Goal: Information Seeking & Learning: Learn about a topic

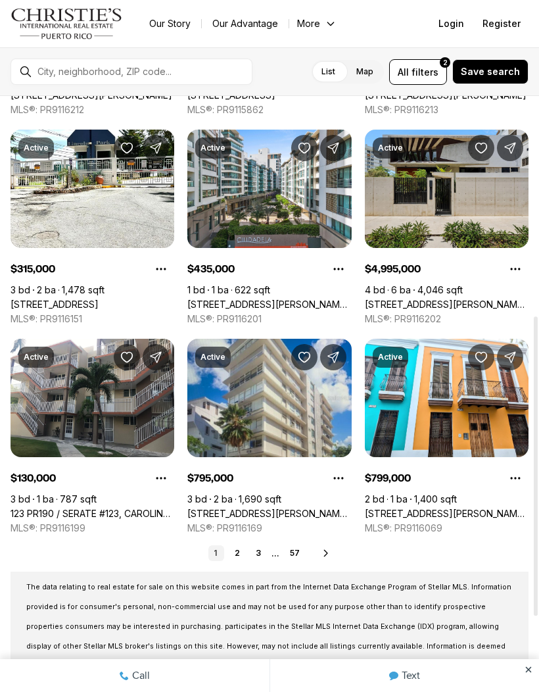
scroll to position [436, 0]
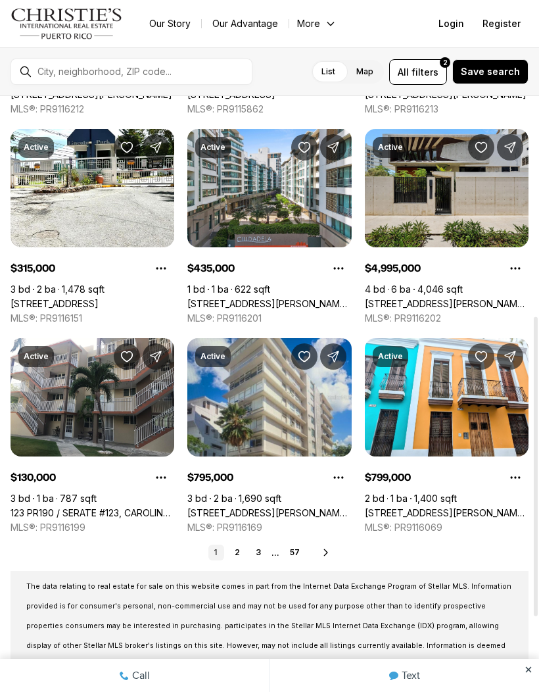
click at [242, 544] on link "2" at bounding box center [237, 552] width 16 height 16
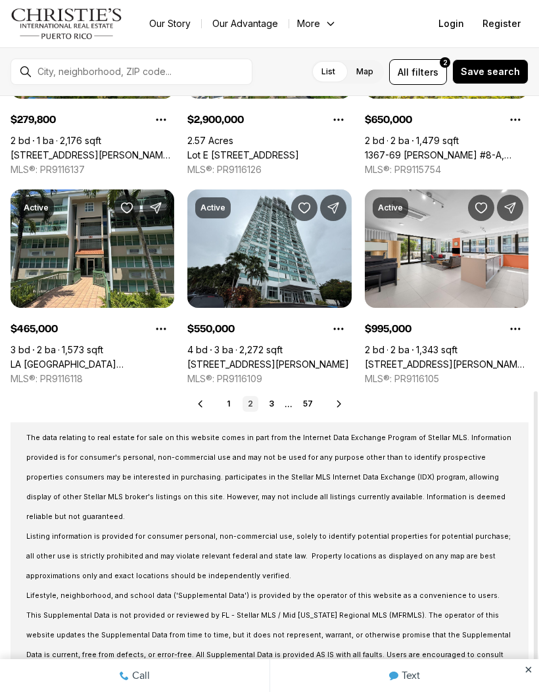
scroll to position [584, 0]
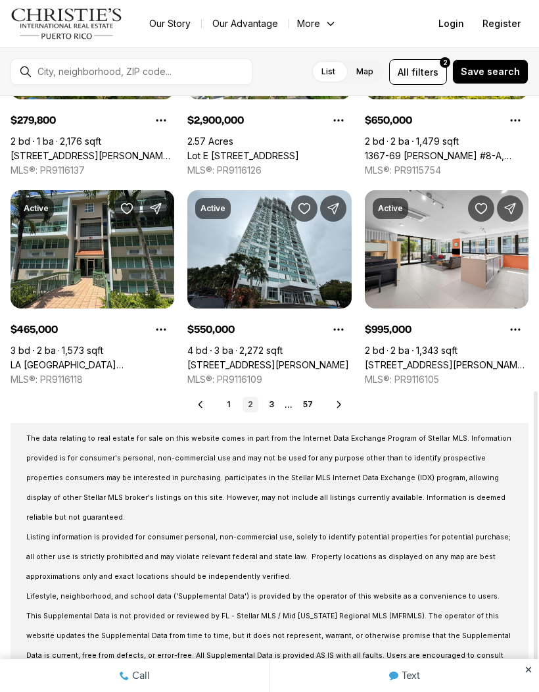
click at [267, 398] on link "3" at bounding box center [272, 404] width 16 height 16
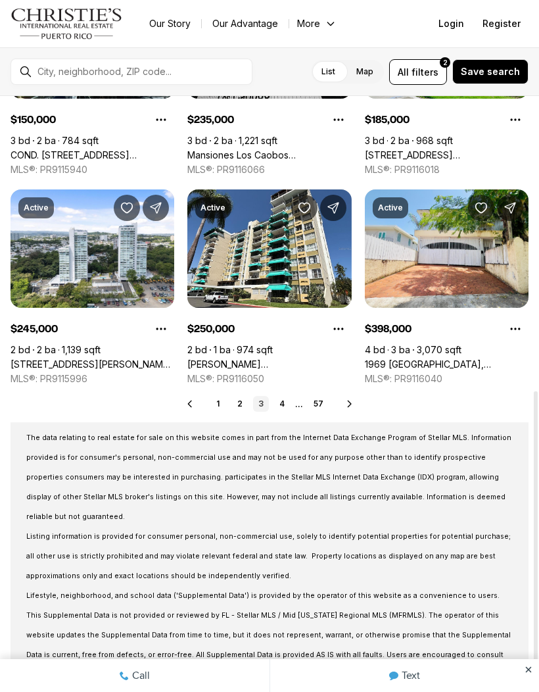
scroll to position [584, 0]
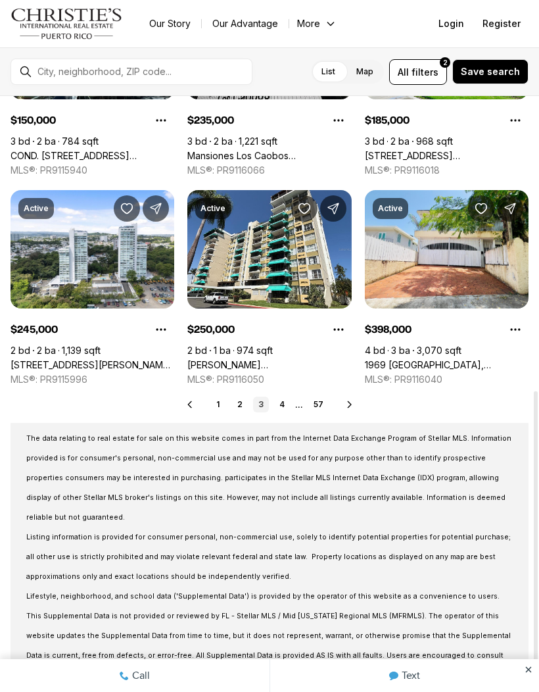
click at [268, 398] on link "3" at bounding box center [261, 404] width 16 height 16
click at [279, 400] on link "4" at bounding box center [282, 404] width 16 height 16
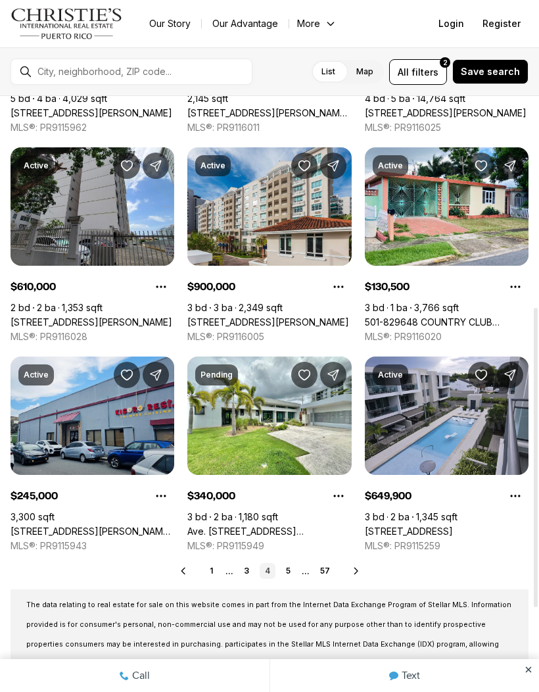
scroll to position [419, 0]
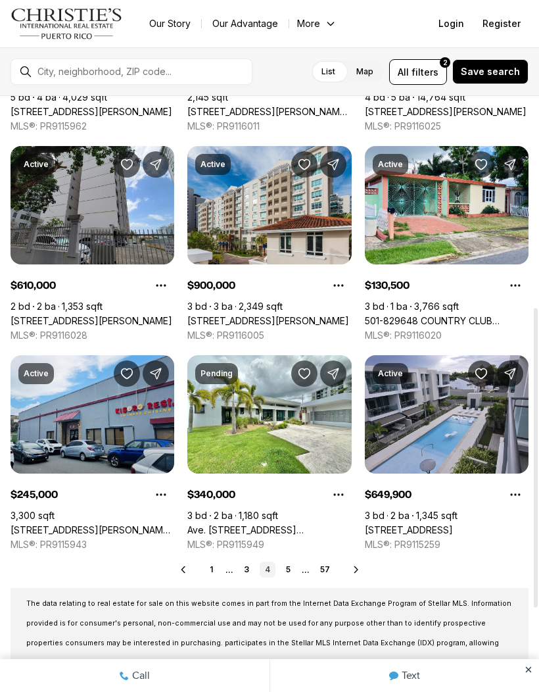
click at [290, 562] on link "5" at bounding box center [289, 569] width 16 height 16
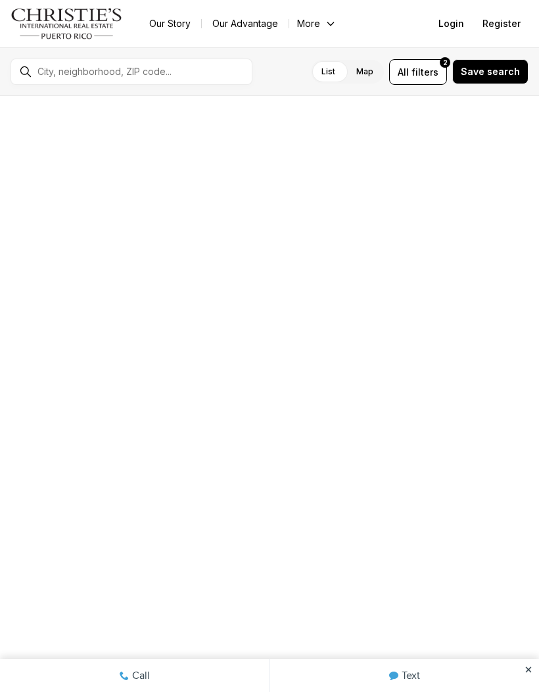
scroll to position [135, 0]
click at [287, 557] on div at bounding box center [269, 556] width 164 height 92
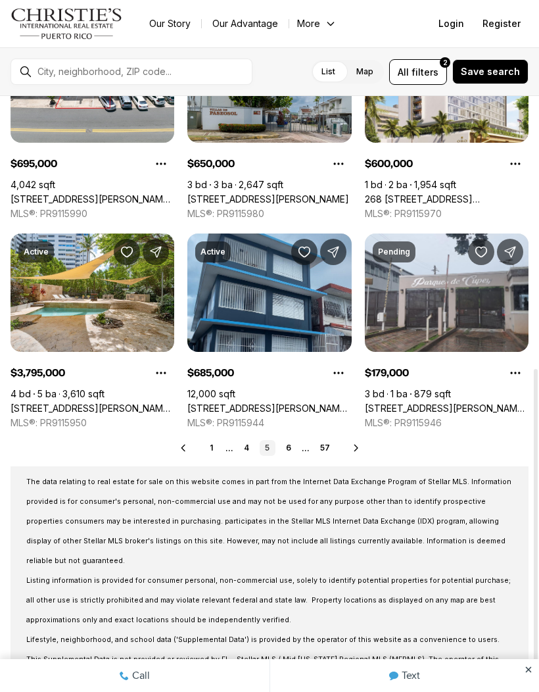
scroll to position [541, 0]
click at [289, 446] on link "6" at bounding box center [289, 448] width 16 height 16
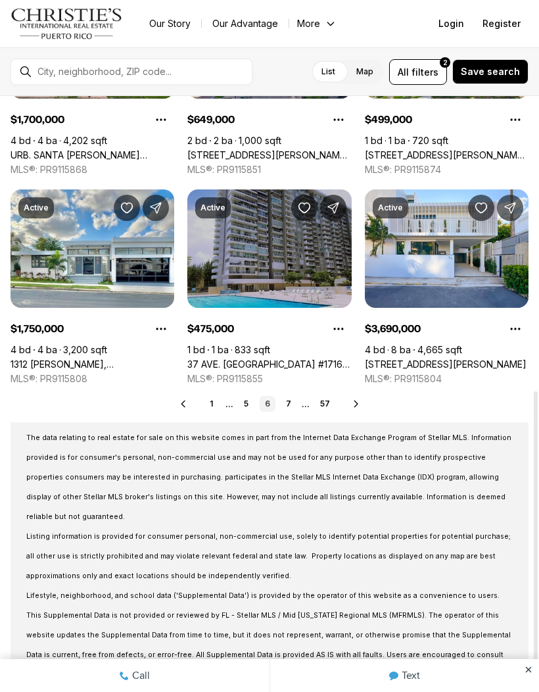
scroll to position [584, 0]
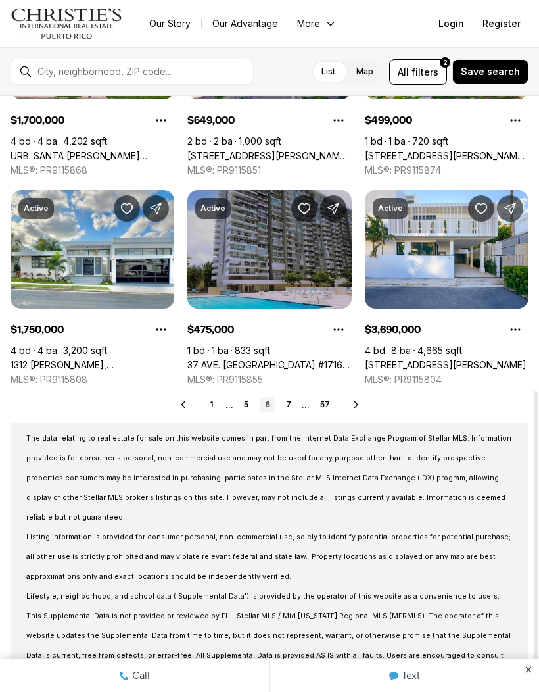
click at [293, 398] on link "7" at bounding box center [289, 404] width 16 height 16
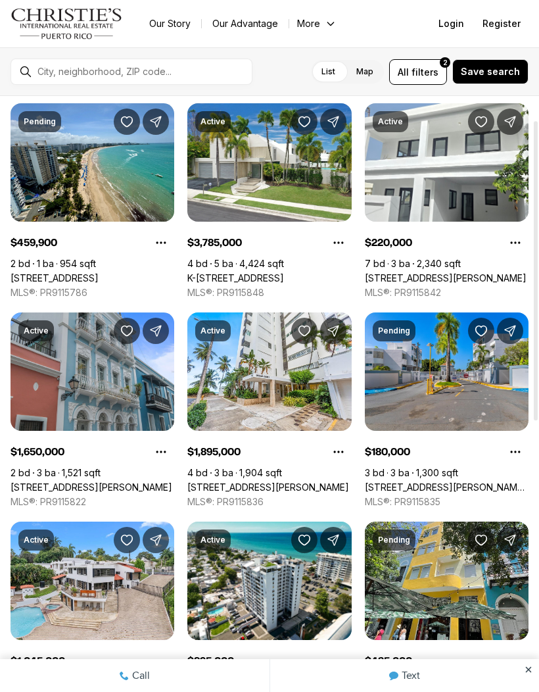
scroll to position [48, 0]
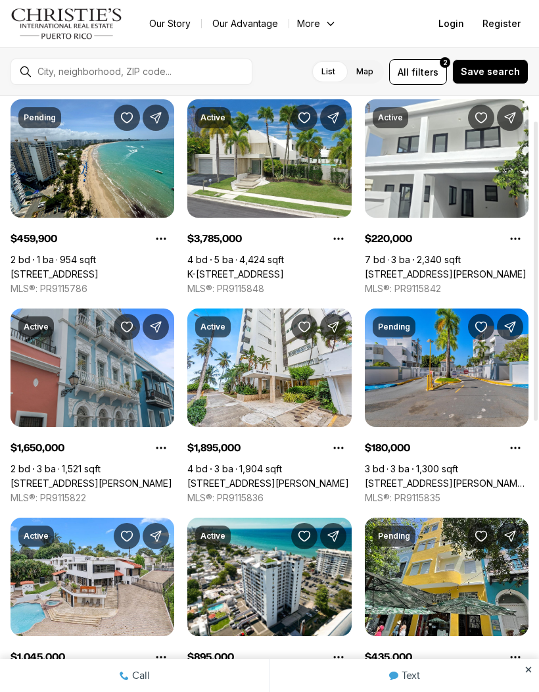
click at [485, 477] on link "9285 COND CHALETS SEVILLANO #302, TRUJILLO ALTO PR, 00976" at bounding box center [447, 483] width 164 height 12
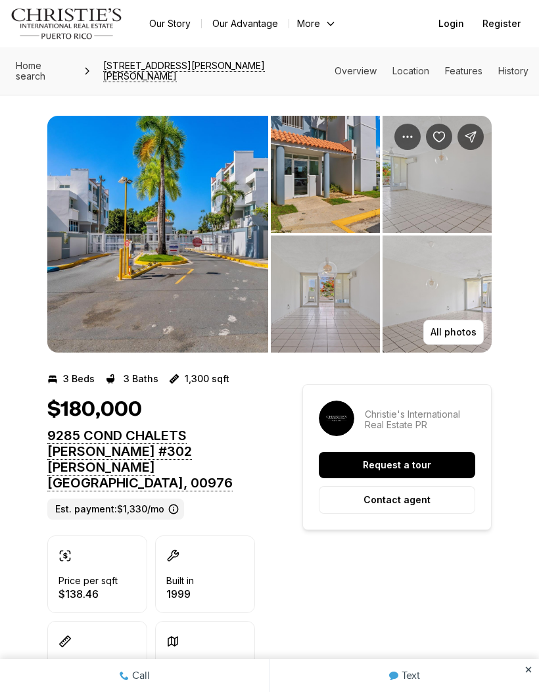
click at [471, 323] on button "All photos" at bounding box center [453, 331] width 60 height 25
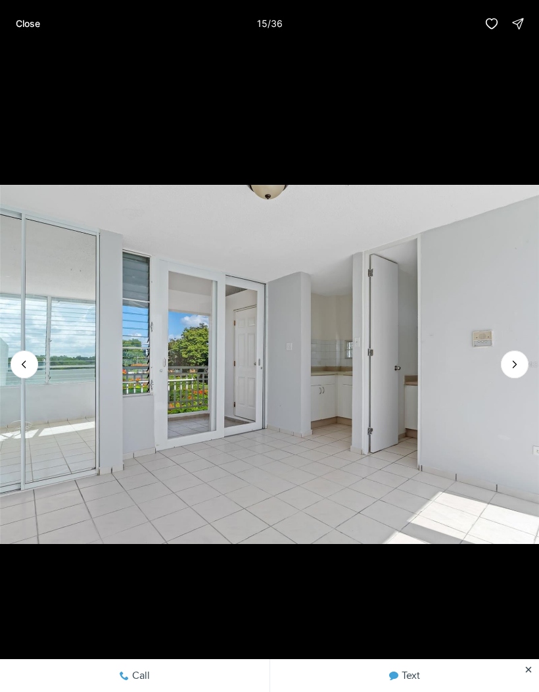
click at [38, 23] on p "Close" at bounding box center [28, 23] width 24 height 11
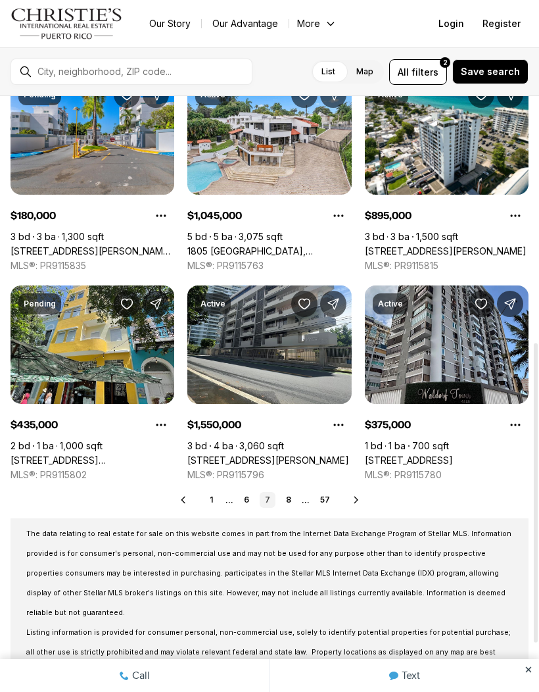
scroll to position [490, 0]
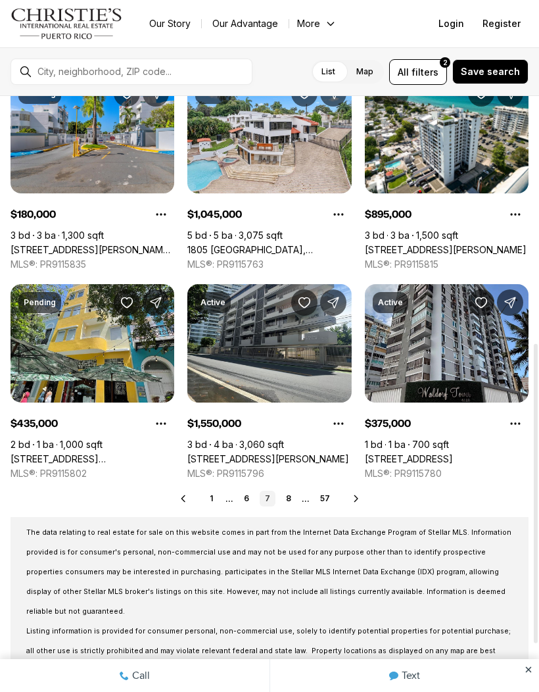
click at [293, 491] on link "8" at bounding box center [289, 498] width 16 height 16
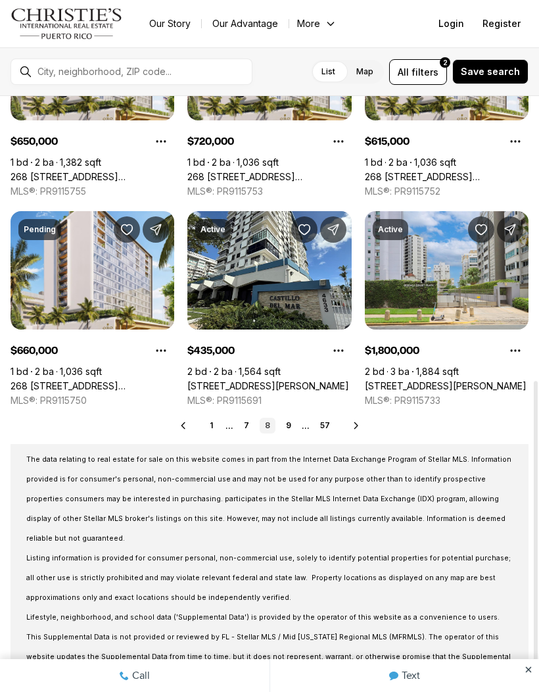
scroll to position [565, 0]
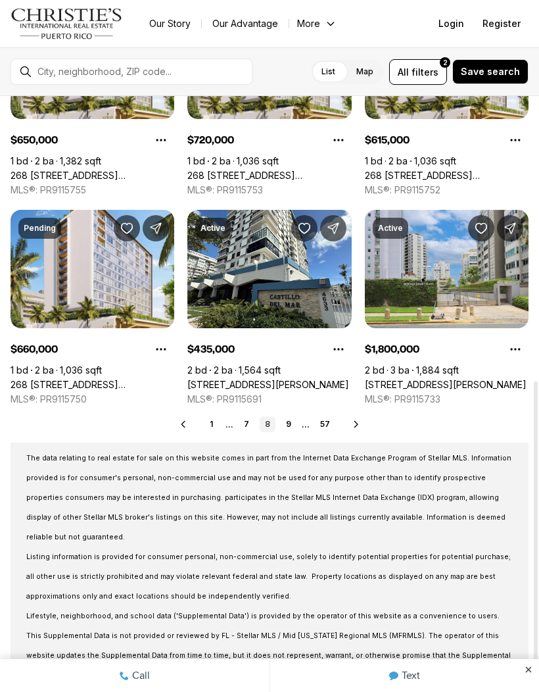
click at [291, 421] on link "9" at bounding box center [289, 424] width 16 height 16
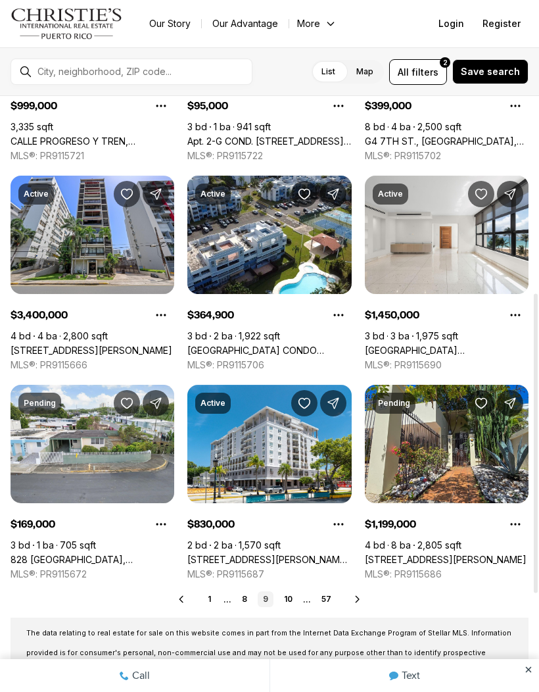
scroll to position [390, 0]
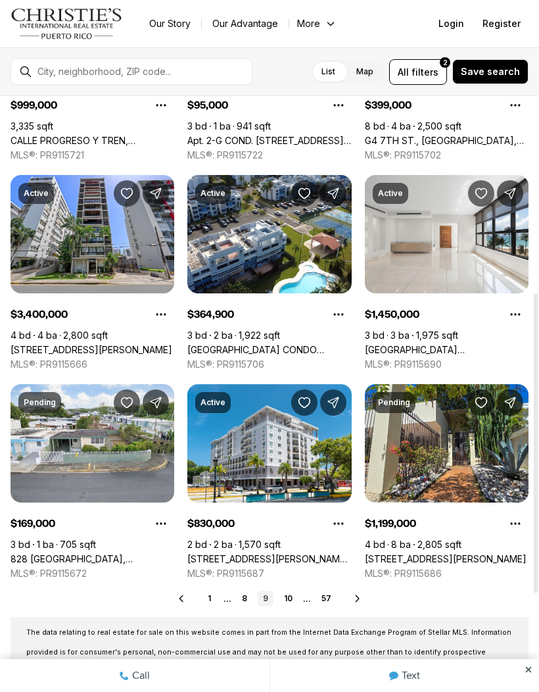
click at [293, 594] on link "10" at bounding box center [288, 598] width 19 height 16
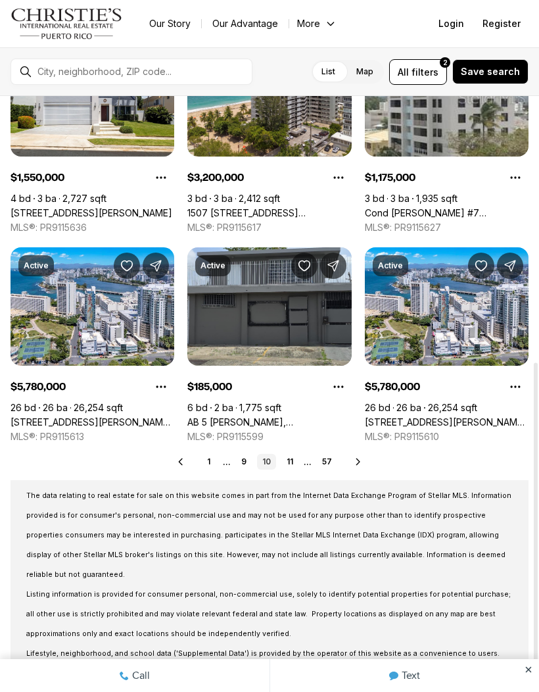
scroll to position [529, 0]
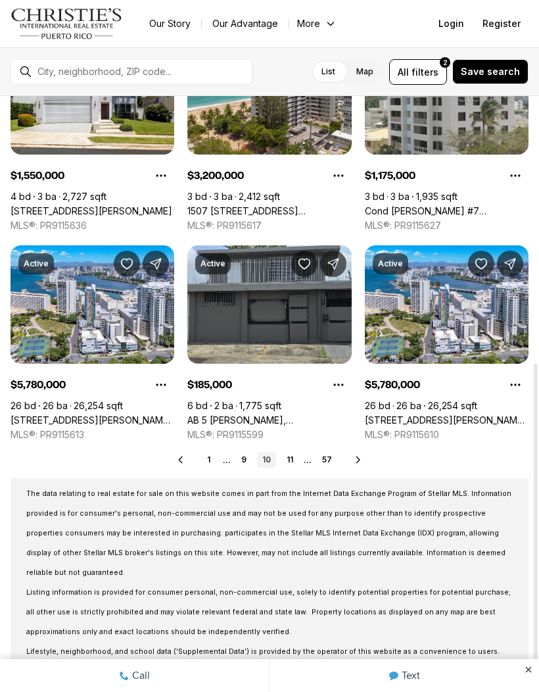
click at [298, 459] on link "11" at bounding box center [289, 460] width 17 height 16
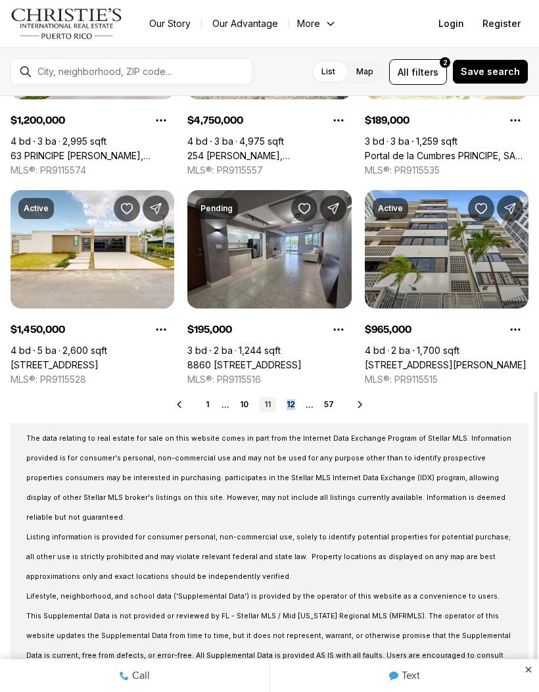
scroll to position [584, 0]
click at [302, 359] on link "8860 PASEO DEL REY #H-102, CAROLINA PR, 00987" at bounding box center [244, 365] width 114 height 12
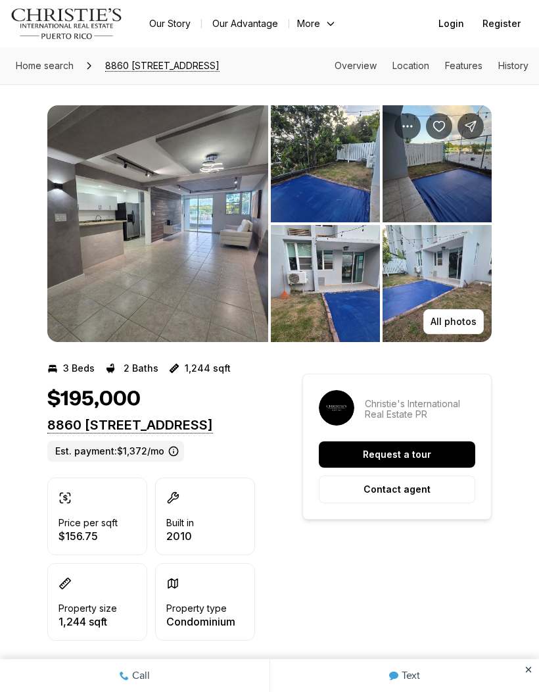
click at [218, 268] on img "View image gallery" at bounding box center [157, 223] width 221 height 237
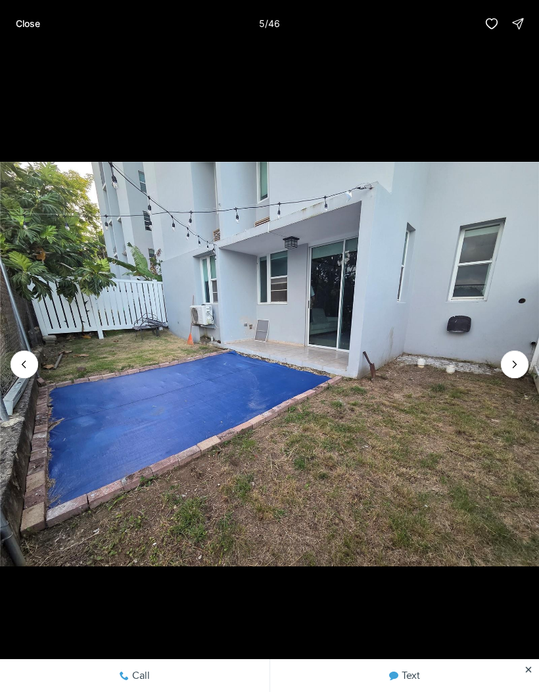
click at [496, 339] on img "5 of 46" at bounding box center [269, 364] width 539 height 484
click at [495, 339] on img "5 of 46" at bounding box center [269, 364] width 539 height 484
click at [502, 335] on img "5 of 46" at bounding box center [269, 364] width 539 height 484
click at [508, 339] on img "5 of 46" at bounding box center [269, 364] width 539 height 484
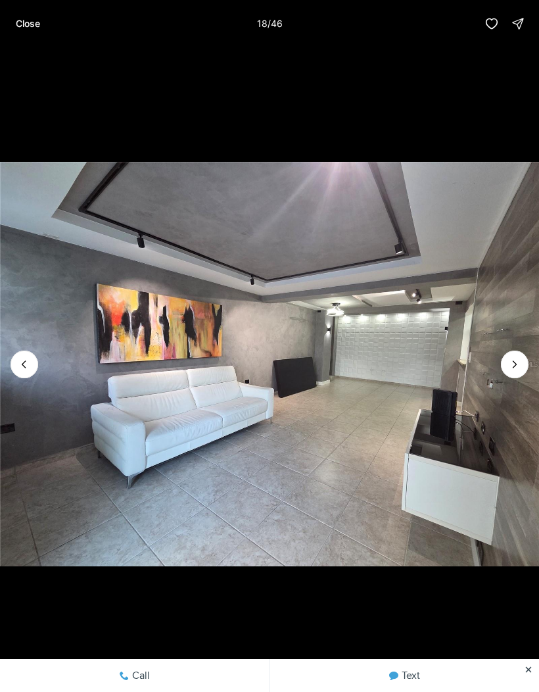
click at [35, 26] on p "Close" at bounding box center [28, 23] width 24 height 11
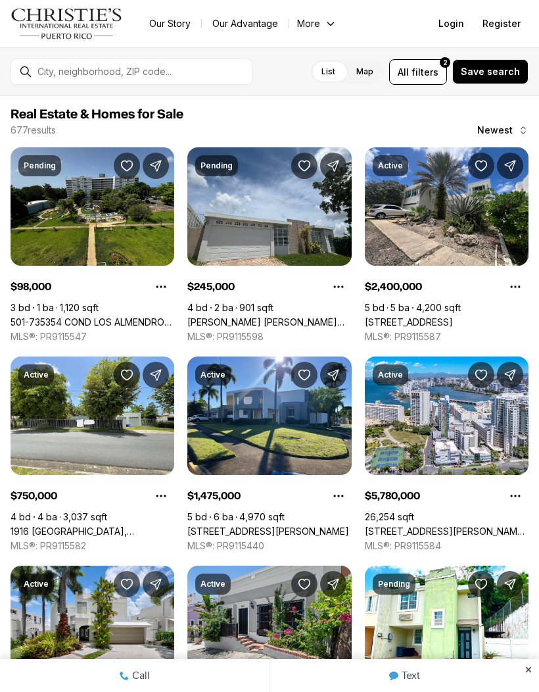
scroll to position [584, 0]
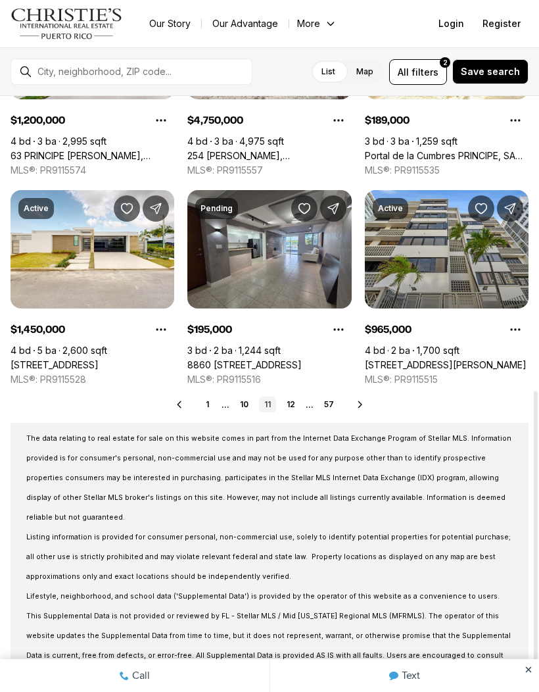
click at [297, 404] on link "12" at bounding box center [290, 404] width 19 height 16
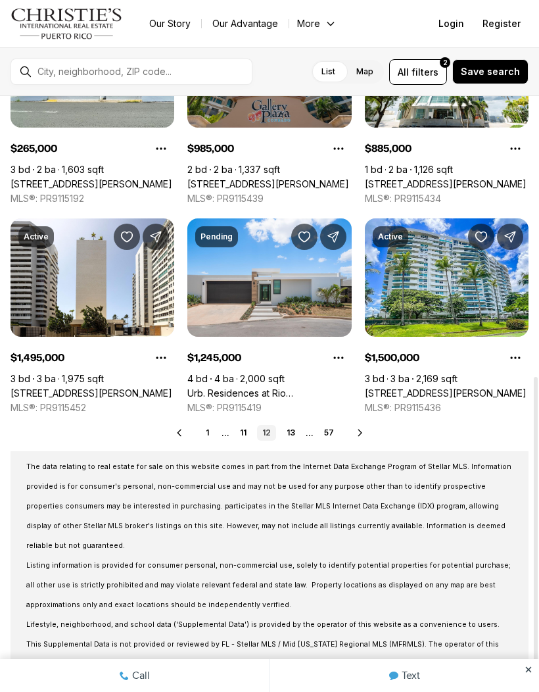
scroll to position [556, 0]
click at [290, 429] on link "13" at bounding box center [290, 433] width 19 height 16
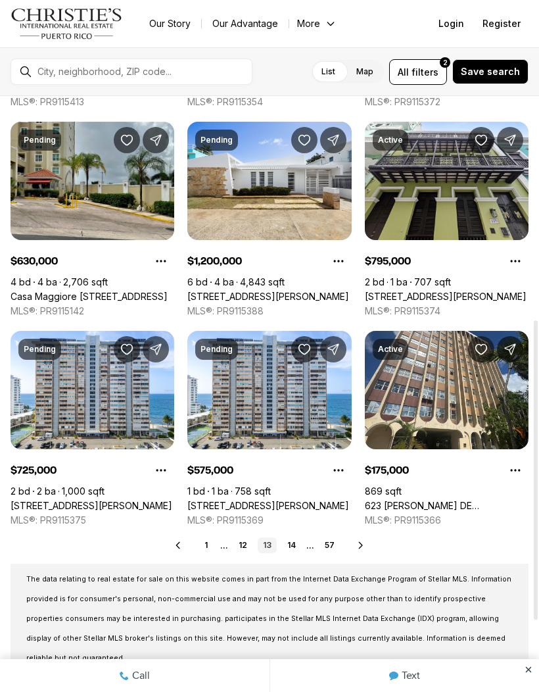
scroll to position [466, 0]
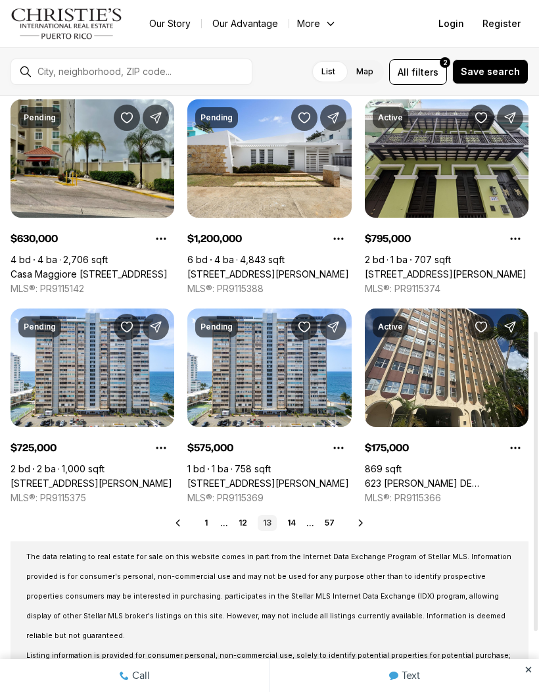
click at [293, 518] on link "14" at bounding box center [291, 523] width 19 height 16
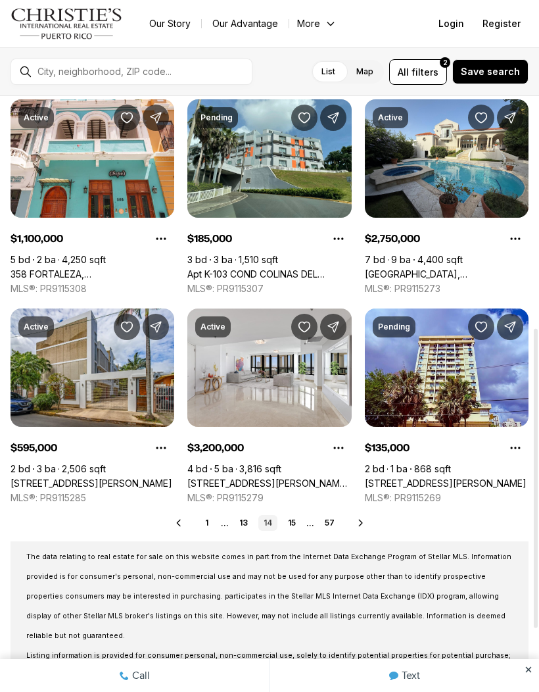
scroll to position [468, 0]
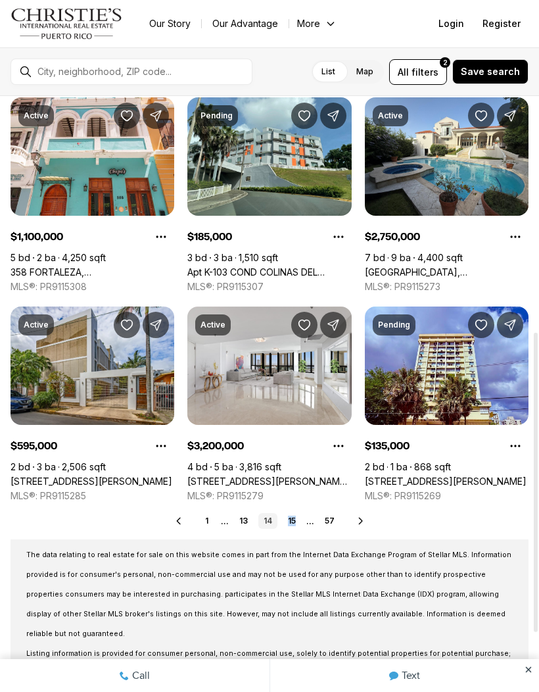
click at [299, 515] on link "15" at bounding box center [292, 521] width 18 height 16
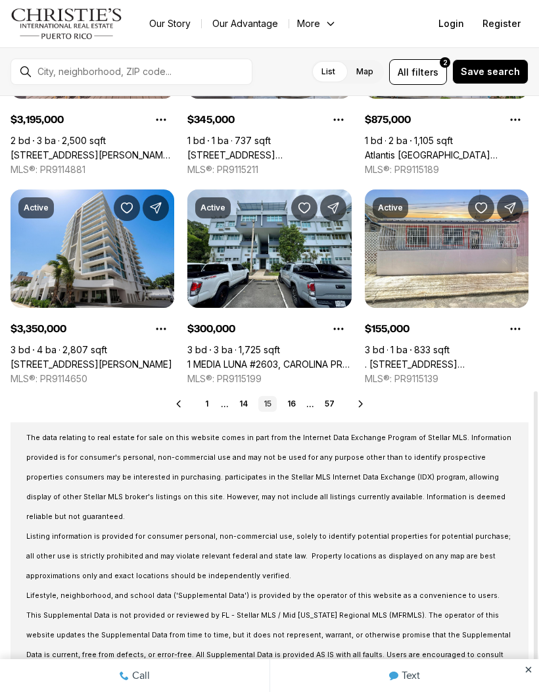
scroll to position [584, 0]
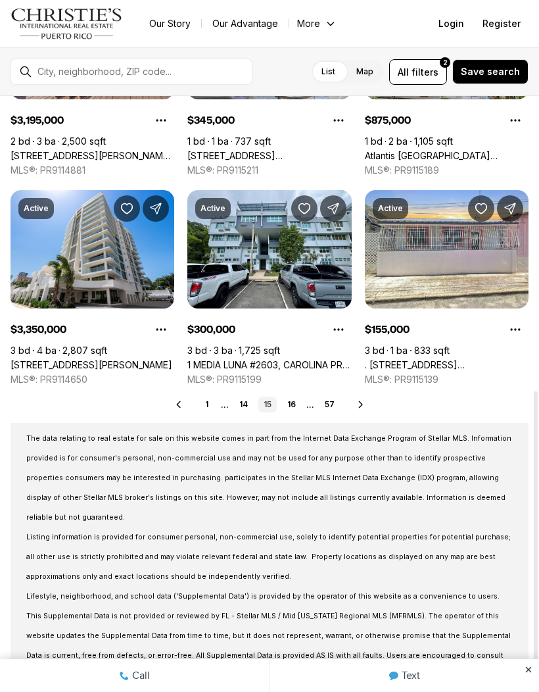
click at [295, 400] on link "16" at bounding box center [291, 404] width 19 height 16
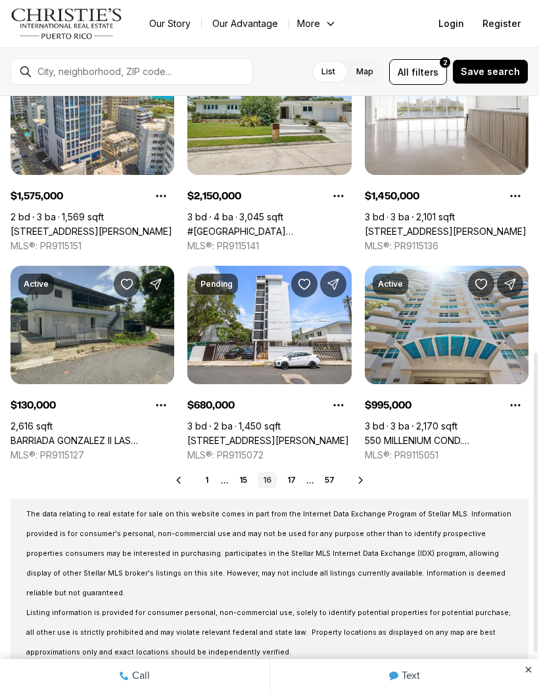
scroll to position [509, 0]
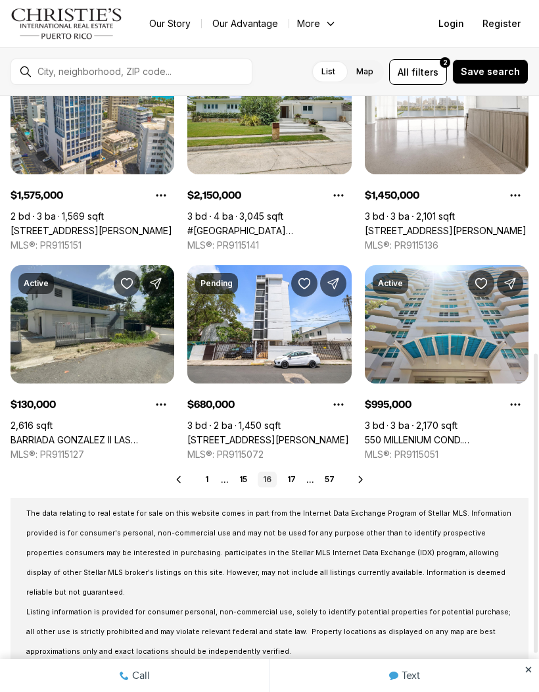
click at [296, 473] on link "17" at bounding box center [291, 479] width 19 height 16
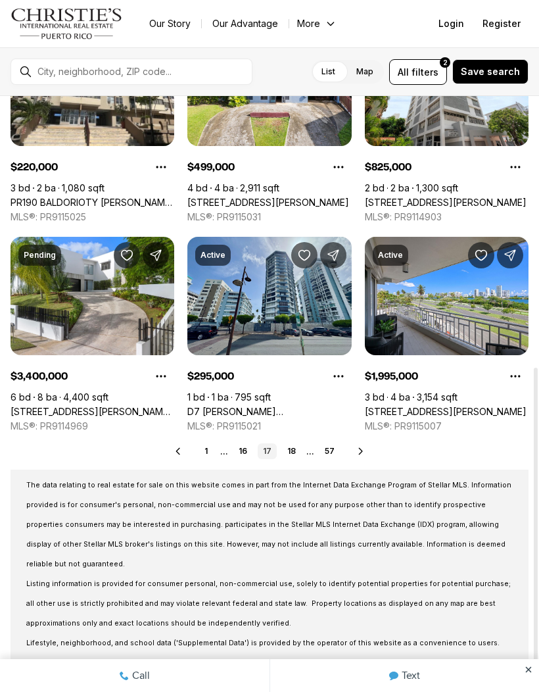
scroll to position [539, 0]
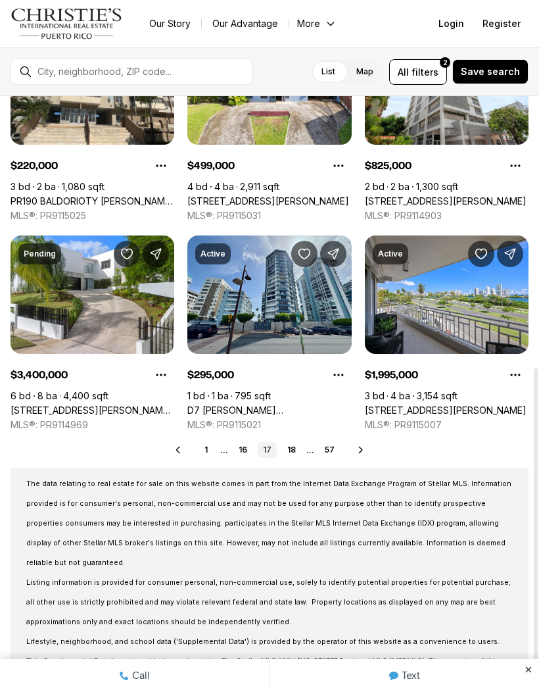
click at [294, 443] on link "18" at bounding box center [291, 450] width 19 height 16
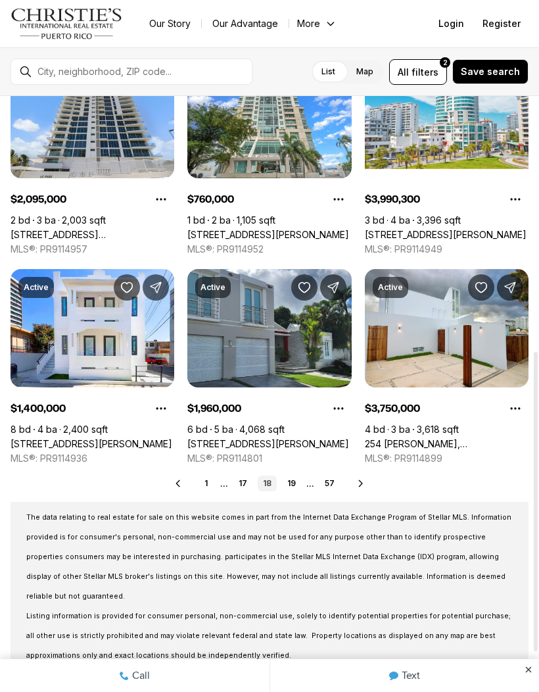
scroll to position [507, 0]
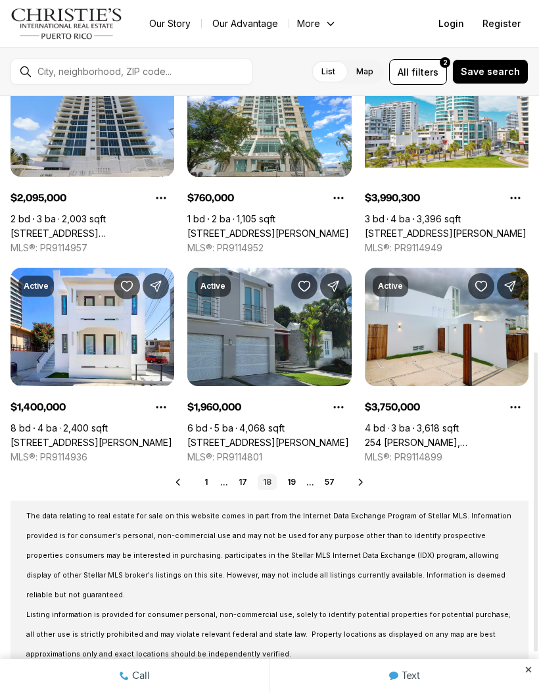
click at [291, 481] on link "19" at bounding box center [291, 482] width 19 height 16
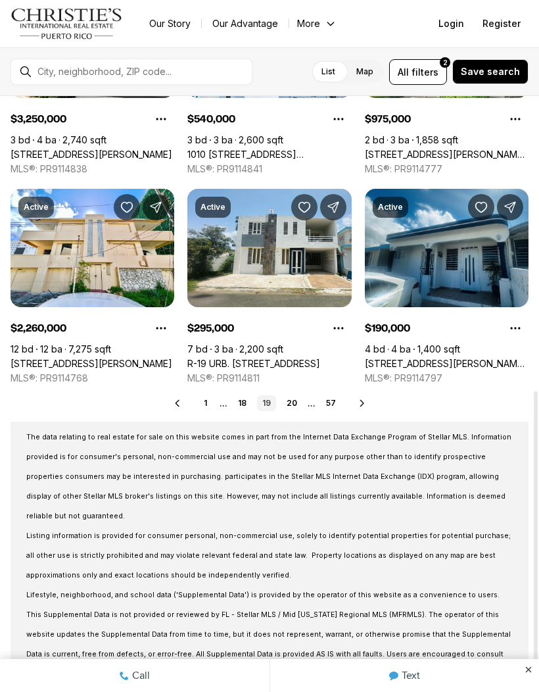
scroll to position [584, 0]
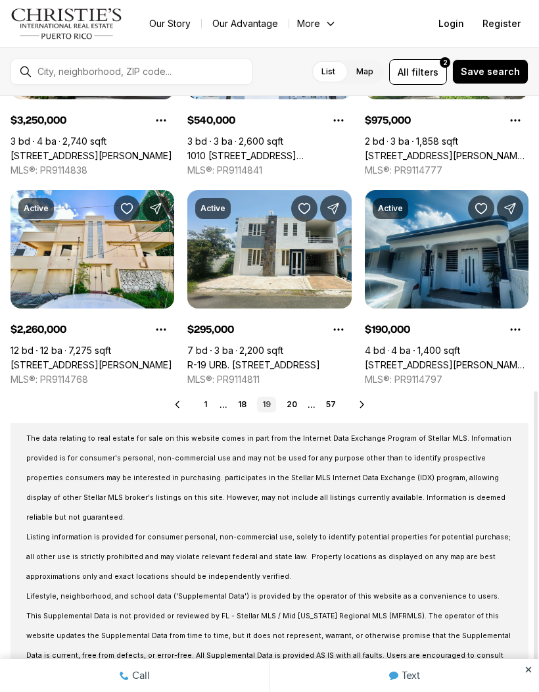
click at [295, 404] on link "20" at bounding box center [291, 404] width 21 height 16
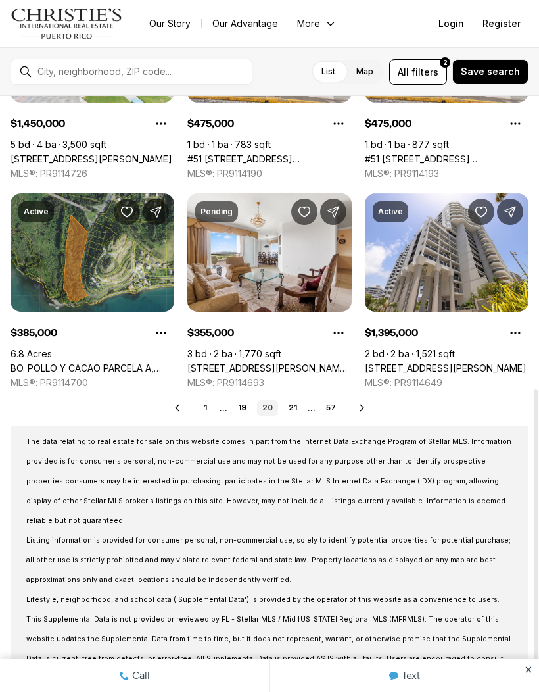
scroll to position [583, 0]
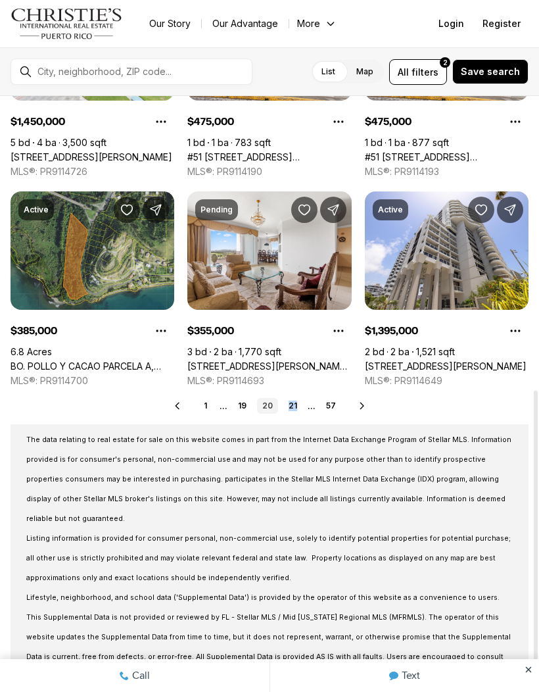
click at [298, 403] on link "21" at bounding box center [292, 406] width 19 height 16
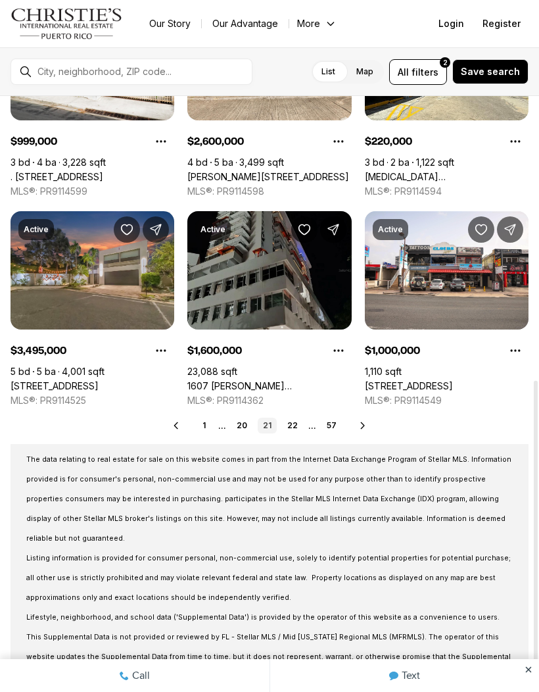
scroll to position [563, 0]
click at [298, 423] on link "22" at bounding box center [292, 425] width 21 height 16
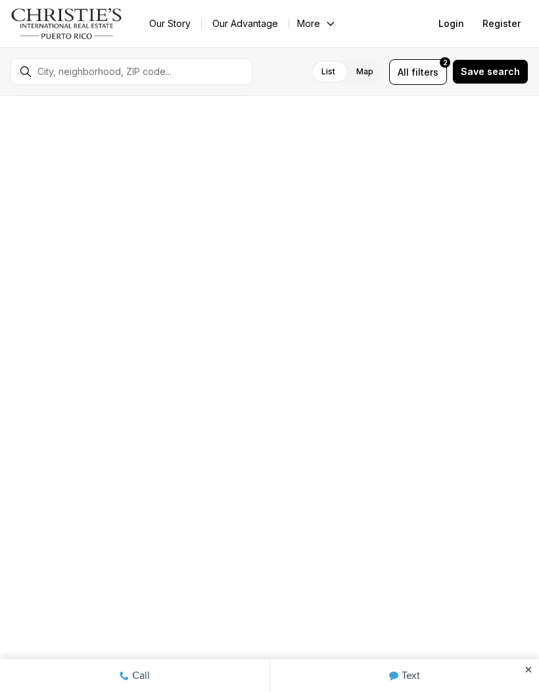
scroll to position [232, 0]
click at [298, 418] on div at bounding box center [269, 459] width 164 height 92
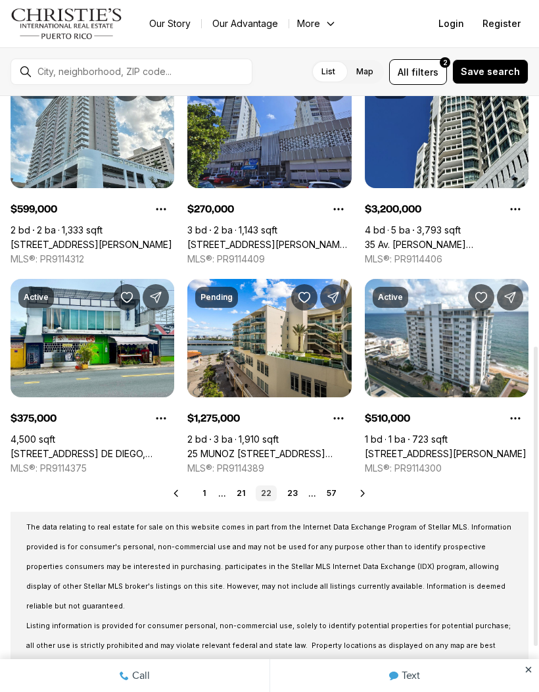
scroll to position [496, 0]
click at [296, 491] on link "23" at bounding box center [292, 493] width 21 height 16
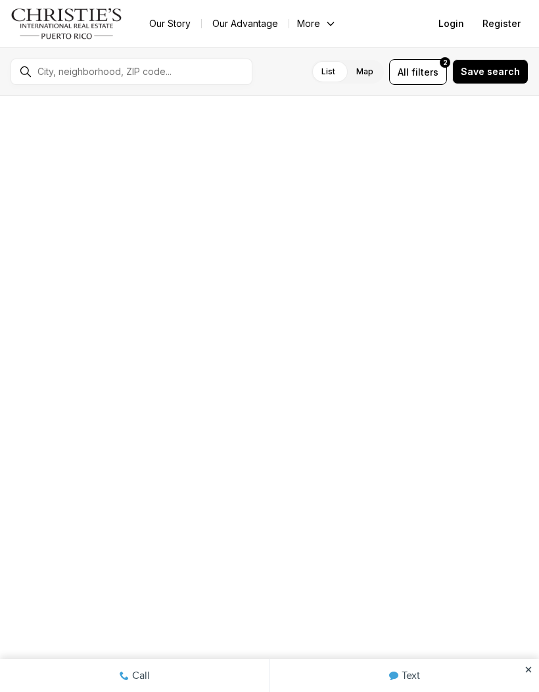
scroll to position [105, 0]
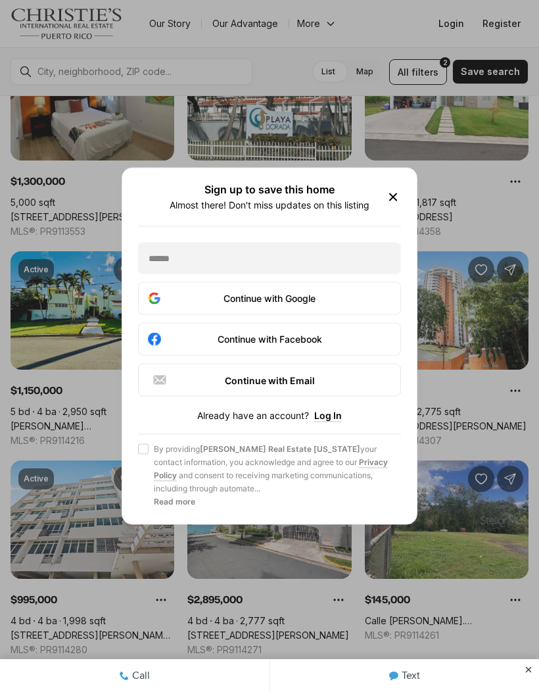
click at [393, 195] on icon "button" at bounding box center [393, 197] width 16 height 16
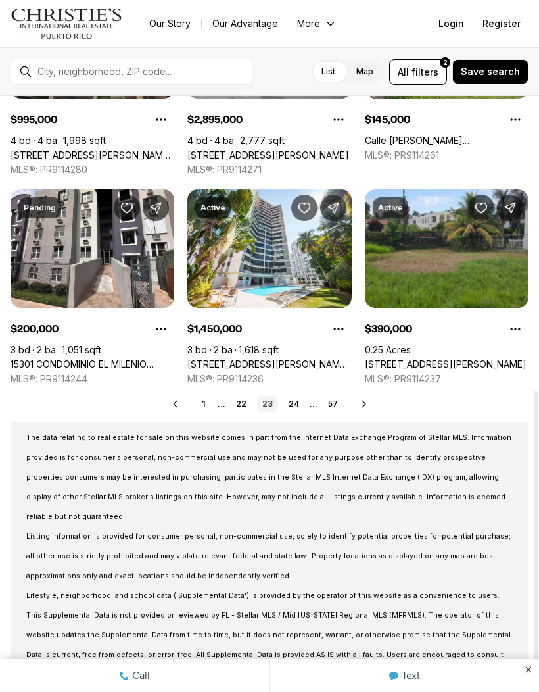
scroll to position [584, 0]
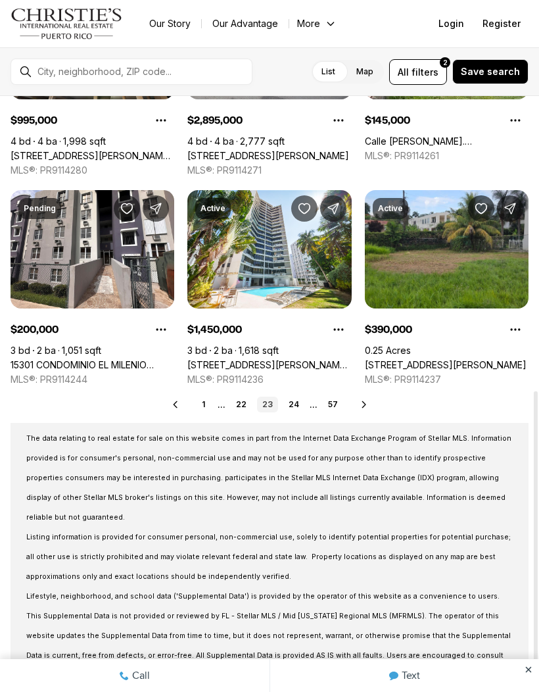
click at [296, 400] on link "24" at bounding box center [293, 404] width 21 height 16
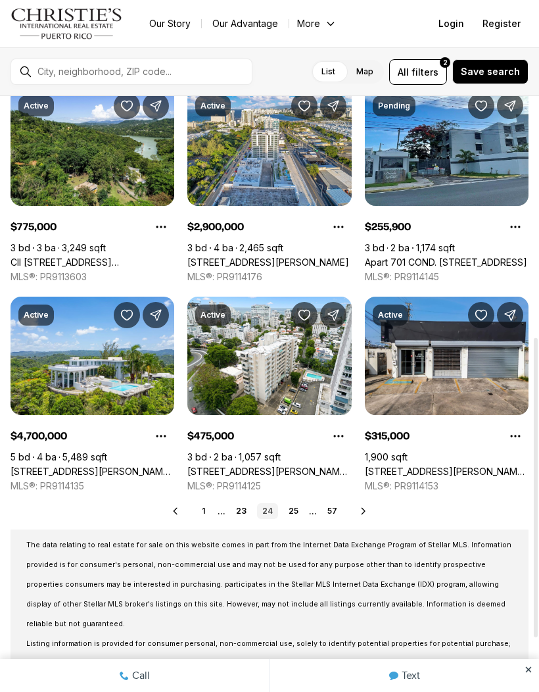
scroll to position [479, 0]
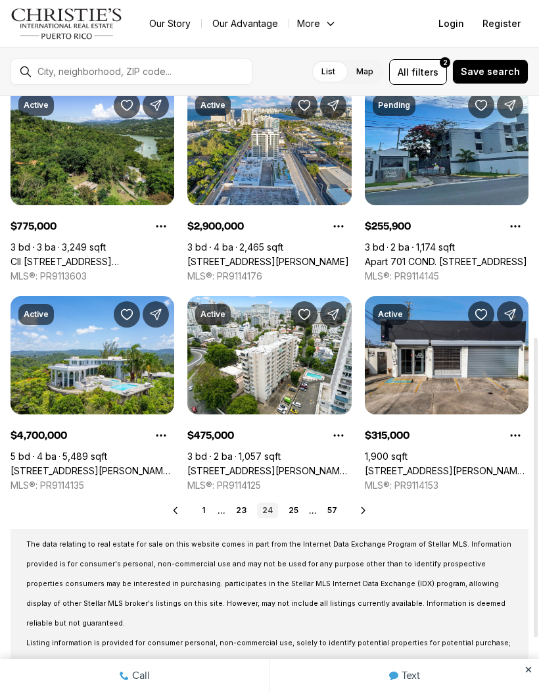
click at [303, 506] on link "25" at bounding box center [293, 510] width 20 height 16
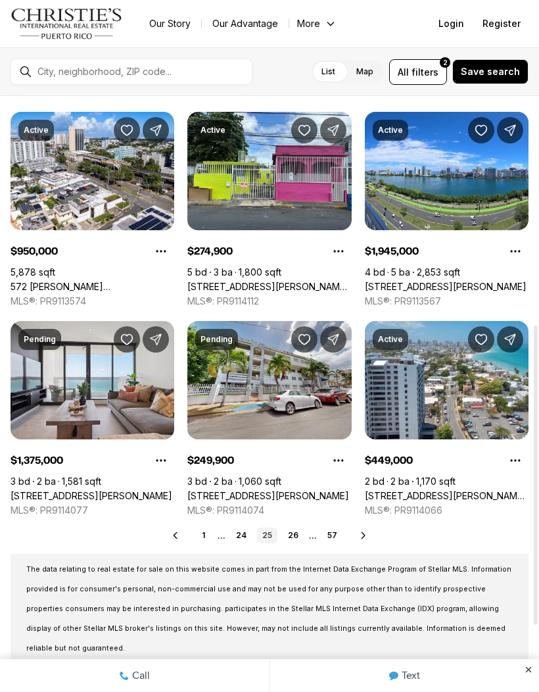
scroll to position [454, 0]
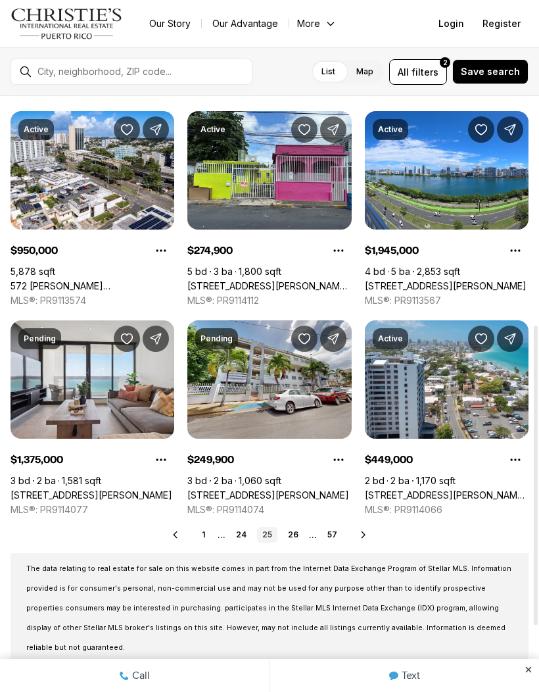
click at [293, 533] on link "26" at bounding box center [293, 535] width 21 height 16
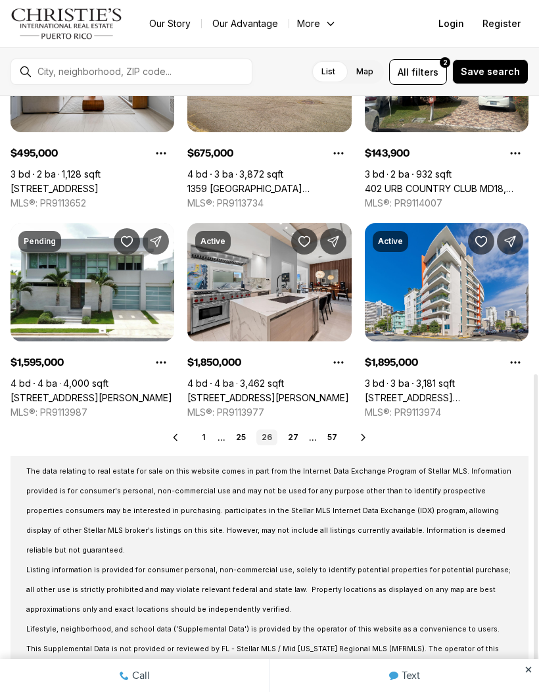
scroll to position [552, 0]
click at [300, 430] on link "27" at bounding box center [293, 437] width 21 height 16
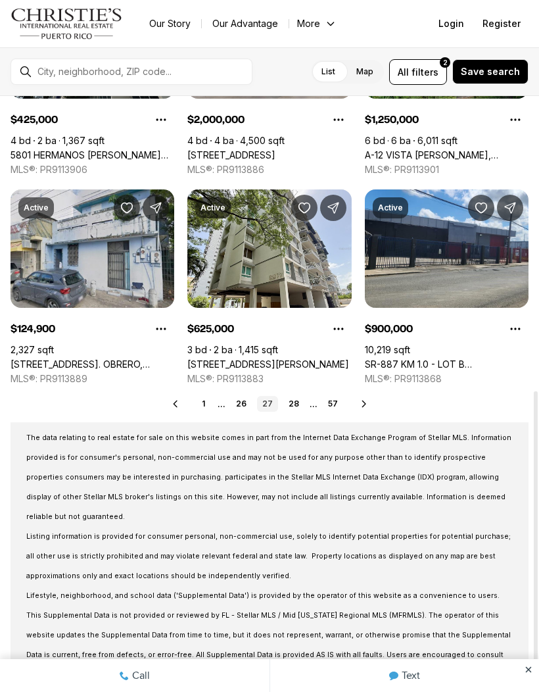
scroll to position [584, 0]
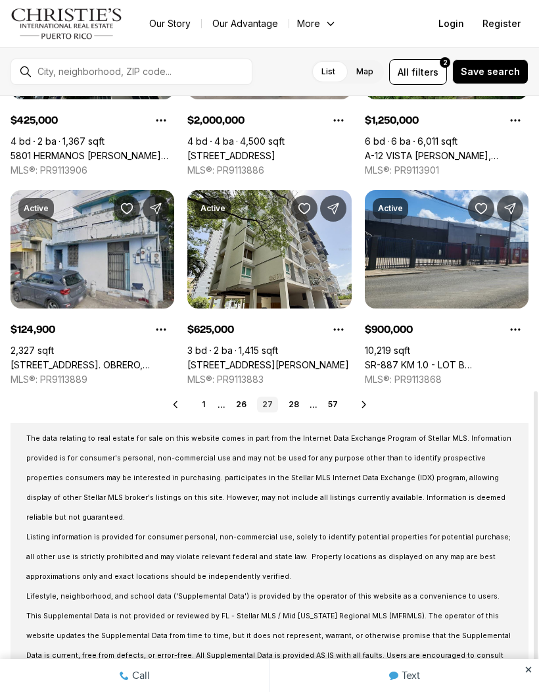
click at [299, 400] on link "28" at bounding box center [293, 404] width 21 height 16
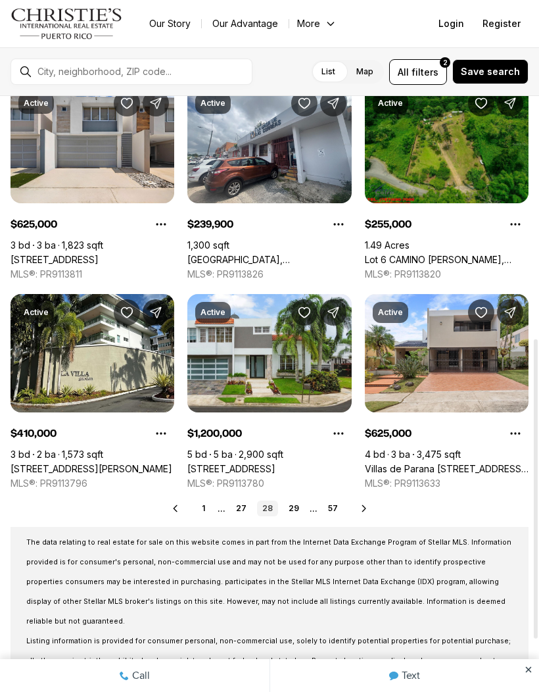
scroll to position [481, 0]
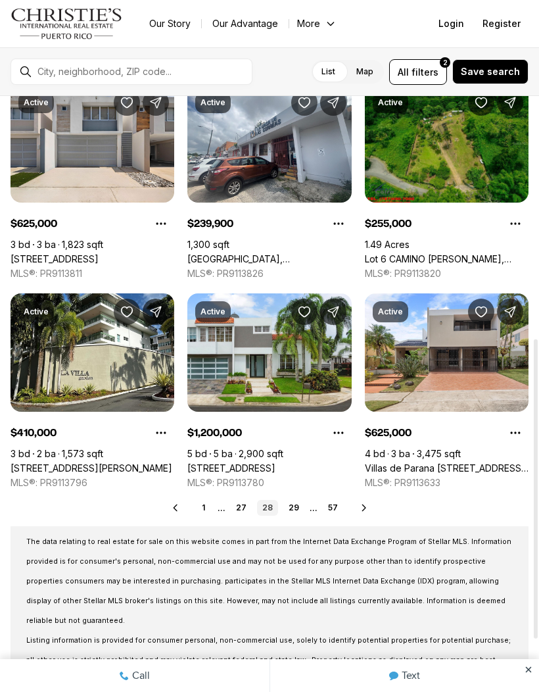
click at [296, 502] on link "29" at bounding box center [293, 508] width 21 height 16
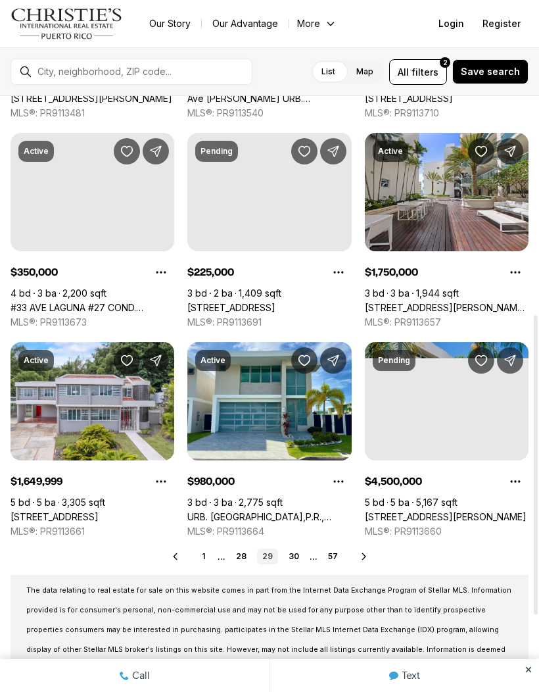
scroll to position [433, 0]
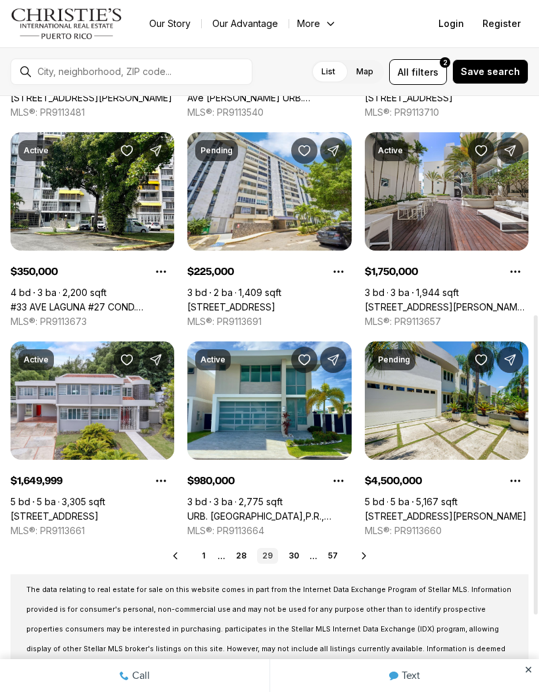
click at [298, 548] on link "30" at bounding box center [293, 556] width 21 height 16
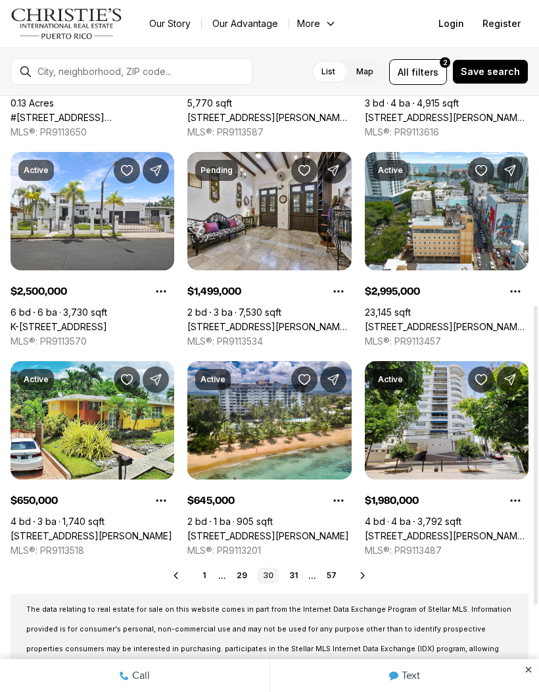
scroll to position [415, 0]
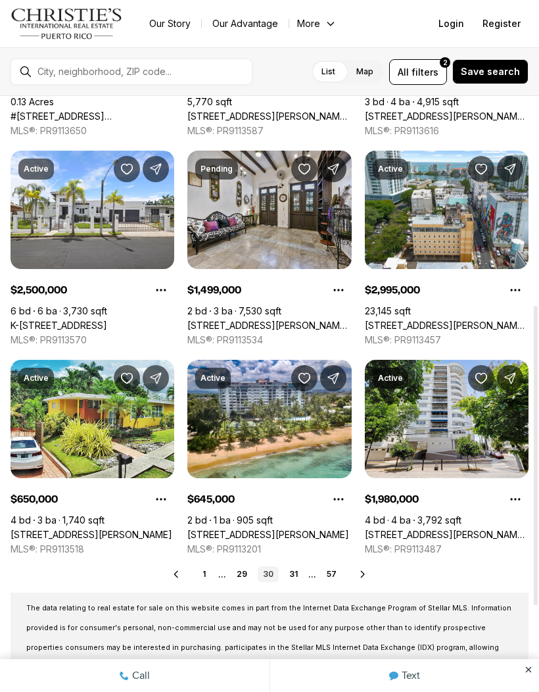
click at [302, 569] on link "31" at bounding box center [293, 574] width 19 height 16
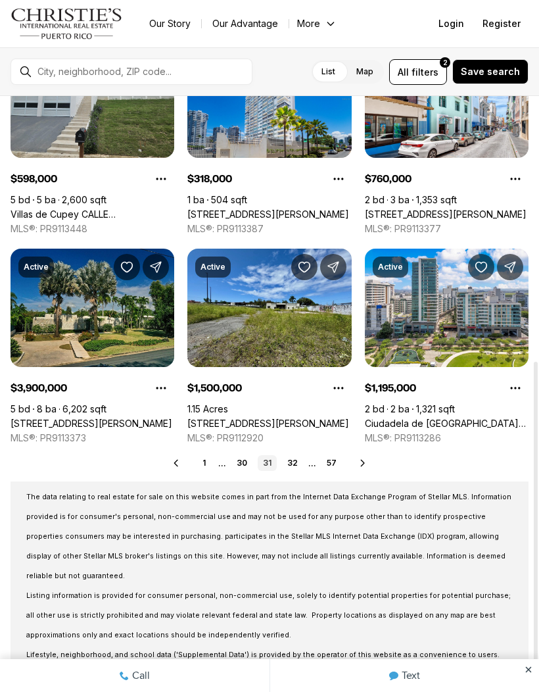
scroll to position [527, 0]
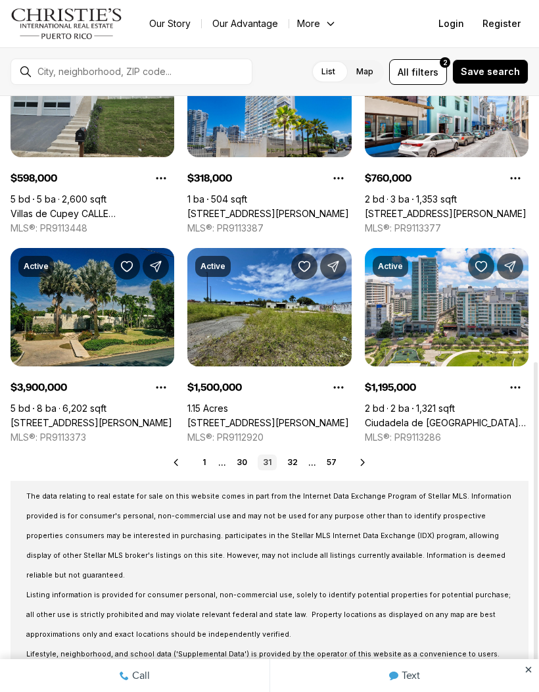
click at [302, 459] on link "32" at bounding box center [292, 462] width 21 height 16
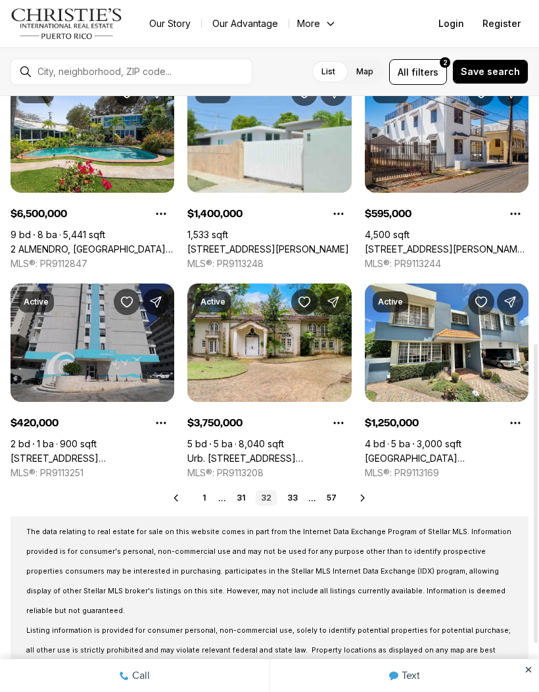
scroll to position [492, 0]
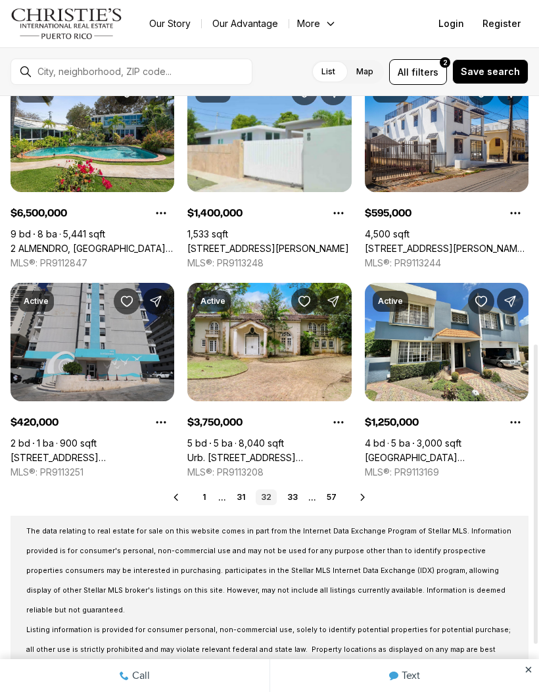
click at [299, 492] on link "33" at bounding box center [292, 497] width 21 height 16
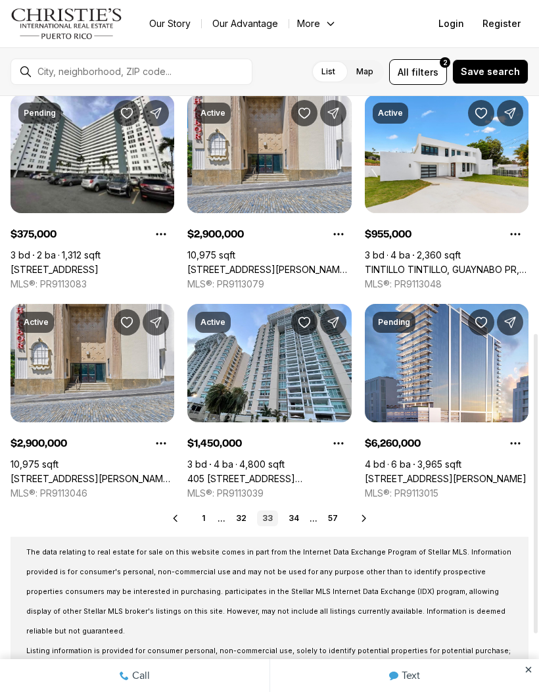
scroll to position [471, 0]
click at [298, 506] on div "Real Estate & Homes for Sale 677 results Newest Active $900,000 4 bd 2 ba 2,468…" at bounding box center [269, 239] width 539 height 1228
click at [291, 516] on link "34" at bounding box center [293, 518] width 21 height 16
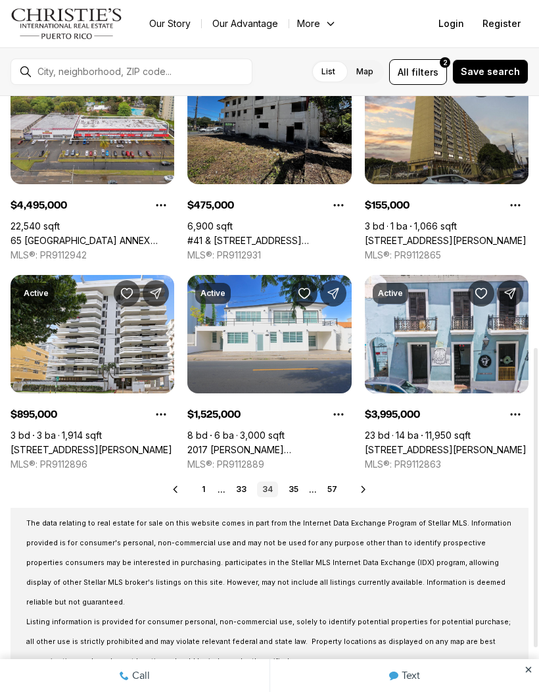
scroll to position [500, 0]
click at [299, 486] on link "35" at bounding box center [293, 489] width 20 height 16
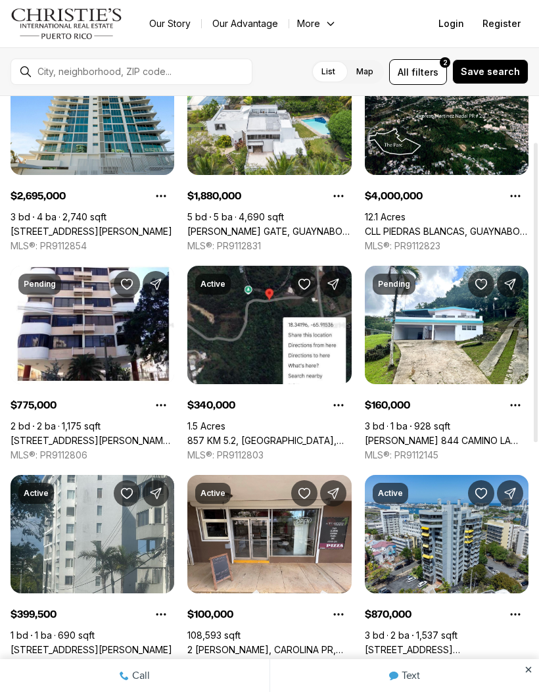
scroll to position [91, 0]
click at [496, 434] on link "[PERSON_NAME] 844 CAMINO LA [DEMOGRAPHIC_DATA], [GEOGRAPHIC_DATA][PERSON_NAME],…" at bounding box center [447, 440] width 164 height 12
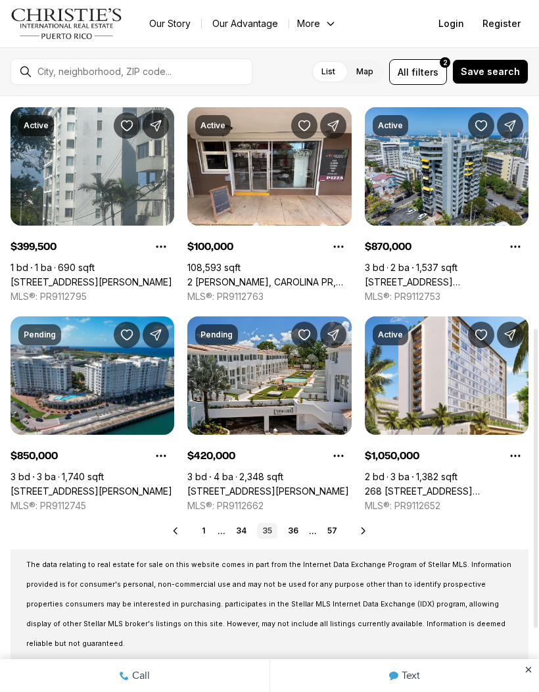
scroll to position [463, 0]
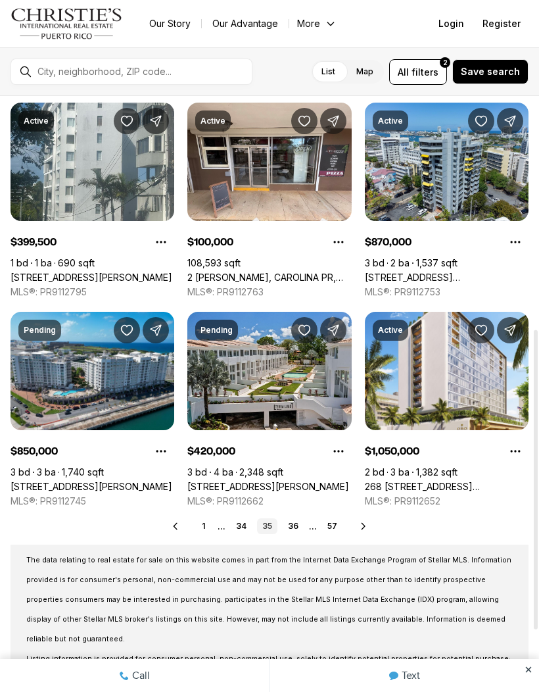
click at [294, 522] on link "36" at bounding box center [293, 526] width 21 height 16
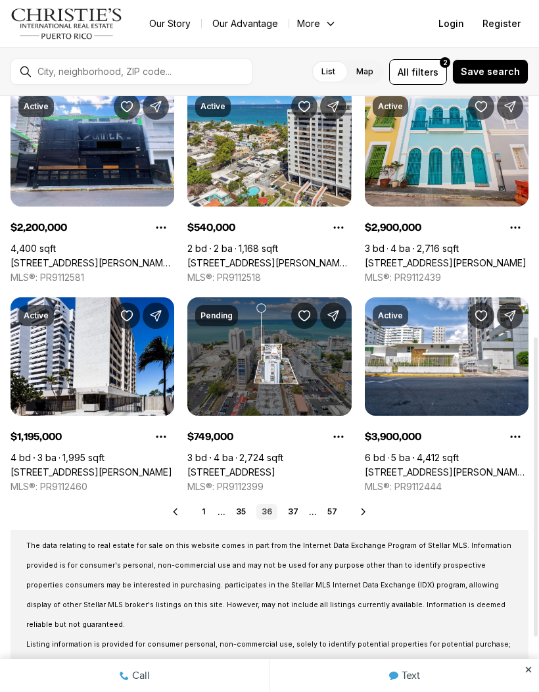
scroll to position [478, 0]
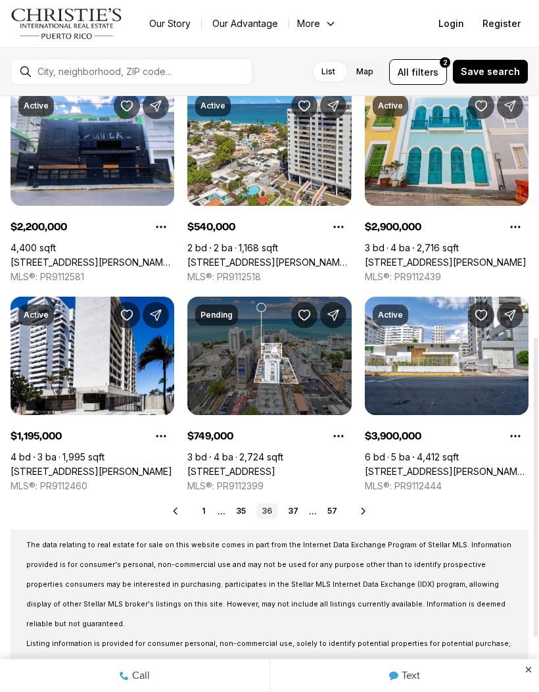
click at [299, 509] on link "37" at bounding box center [293, 511] width 21 height 16
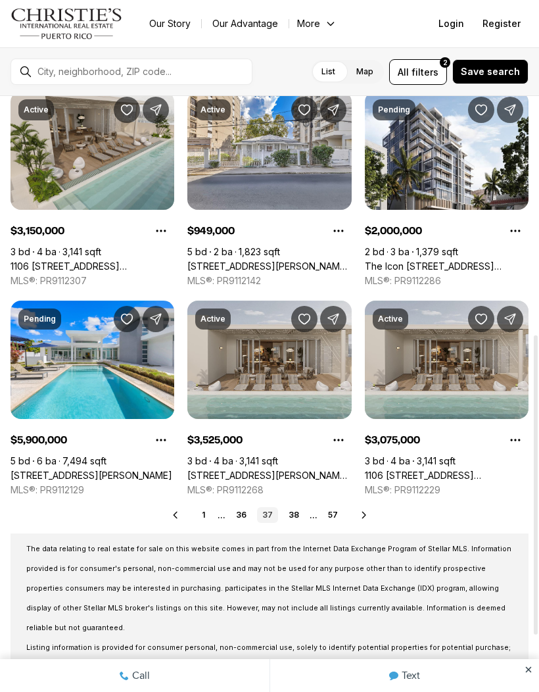
scroll to position [474, 0]
click at [293, 512] on link "38" at bounding box center [293, 515] width 21 height 16
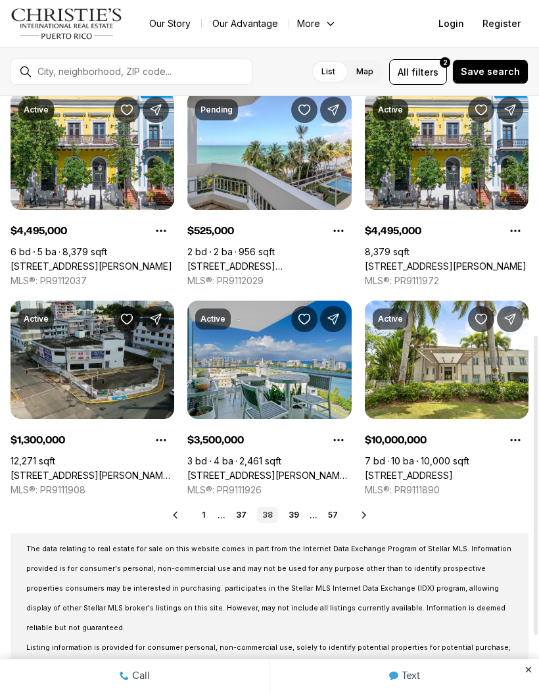
scroll to position [475, 0]
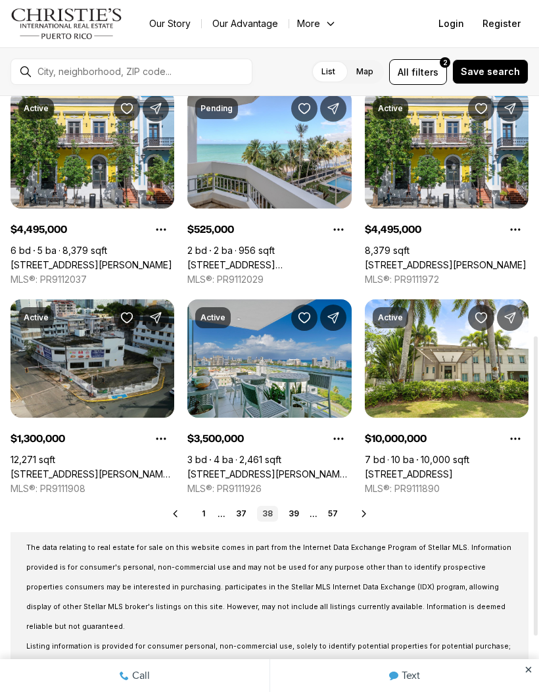
click at [294, 509] on link "39" at bounding box center [293, 513] width 21 height 16
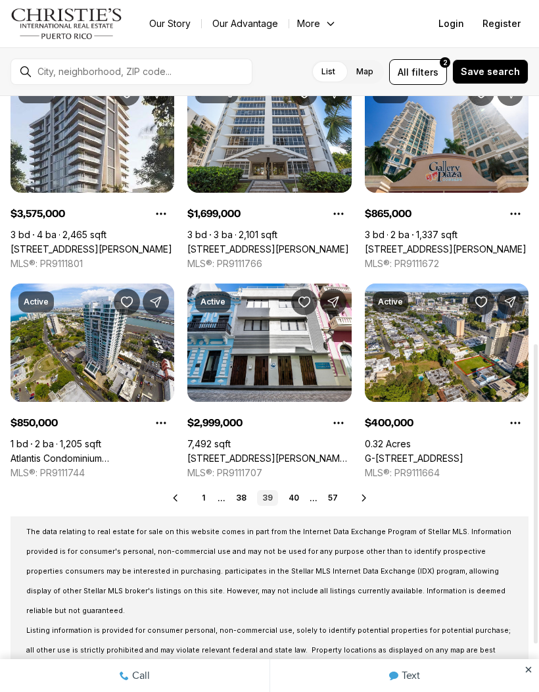
scroll to position [492, 0]
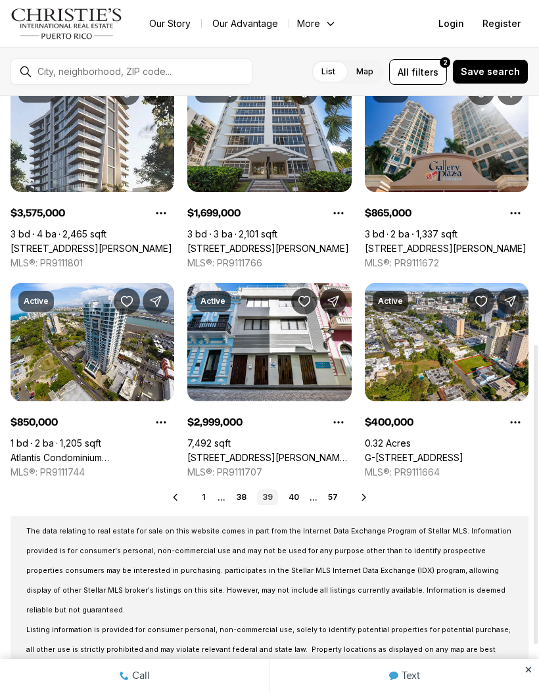
click at [294, 493] on link "40" at bounding box center [293, 497] width 21 height 16
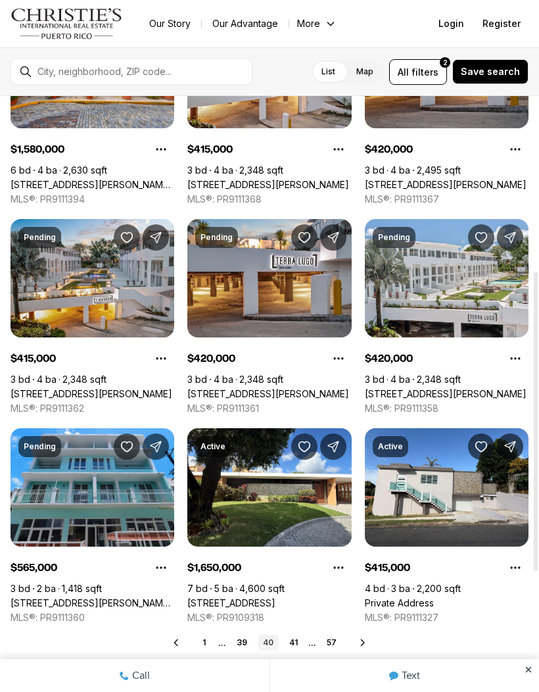
scroll to position [348, 0]
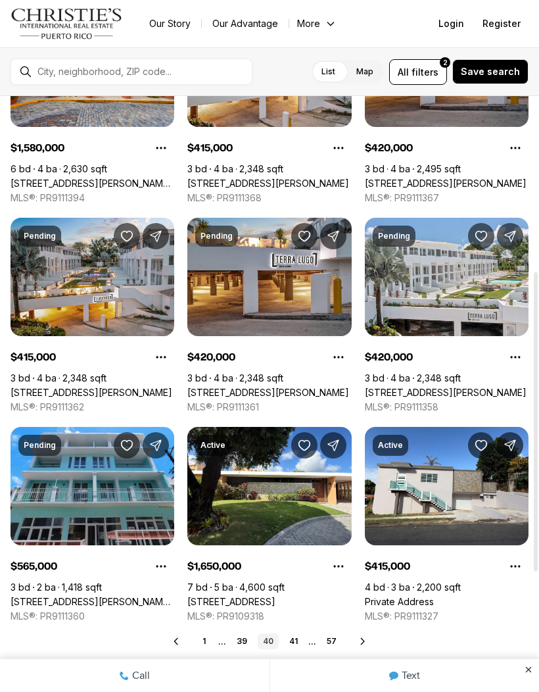
click at [298, 634] on link "41" at bounding box center [293, 641] width 19 height 16
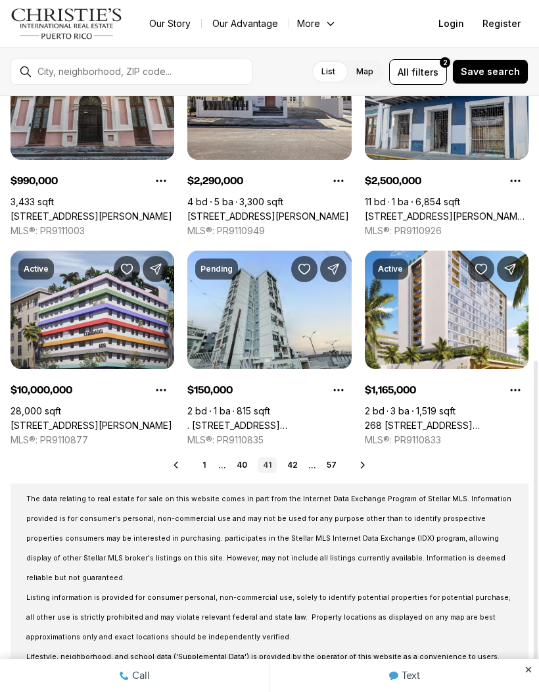
scroll to position [524, 0]
click at [297, 463] on link "42" at bounding box center [292, 465] width 21 height 16
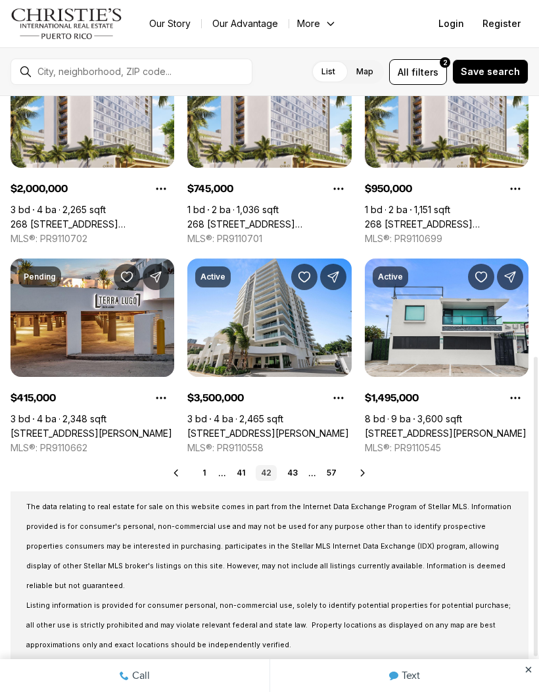
scroll to position [516, 0]
click at [302, 468] on link "43" at bounding box center [292, 473] width 21 height 16
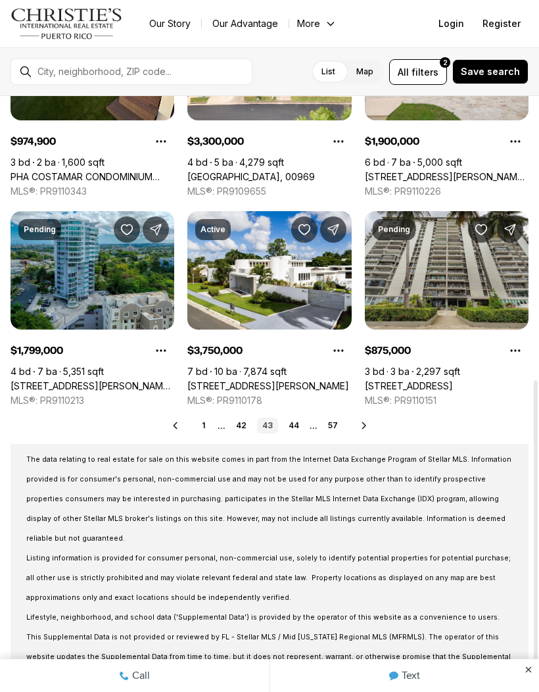
scroll to position [564, 0]
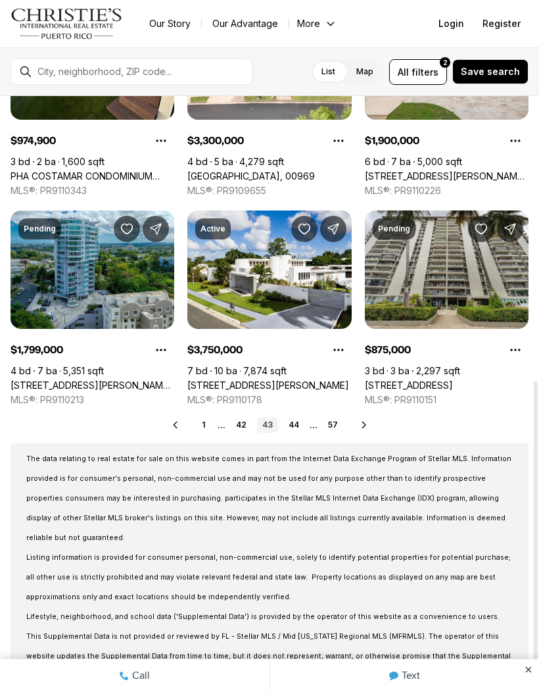
click at [293, 422] on link "44" at bounding box center [293, 425] width 21 height 16
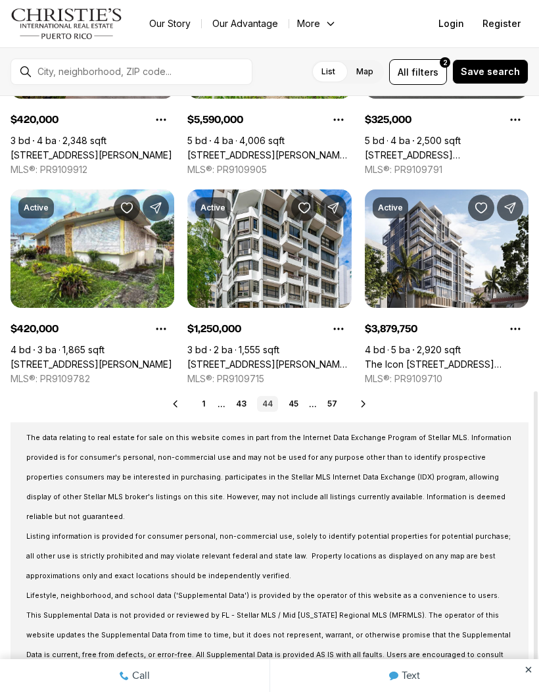
scroll to position [584, 0]
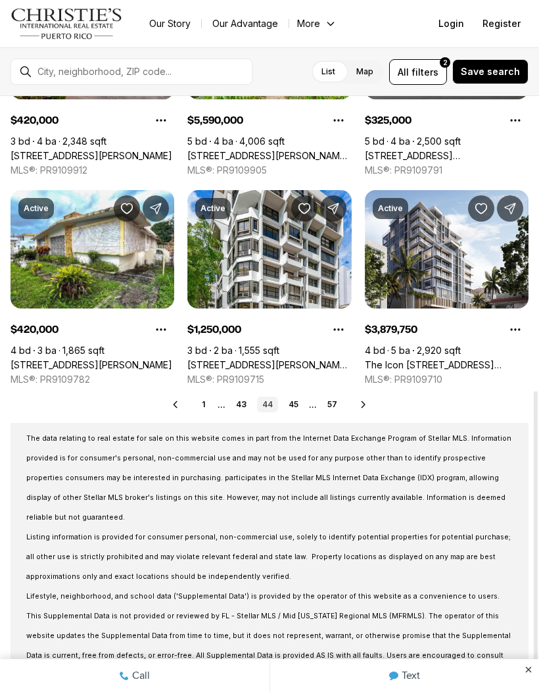
click at [304, 402] on link "45" at bounding box center [293, 404] width 20 height 16
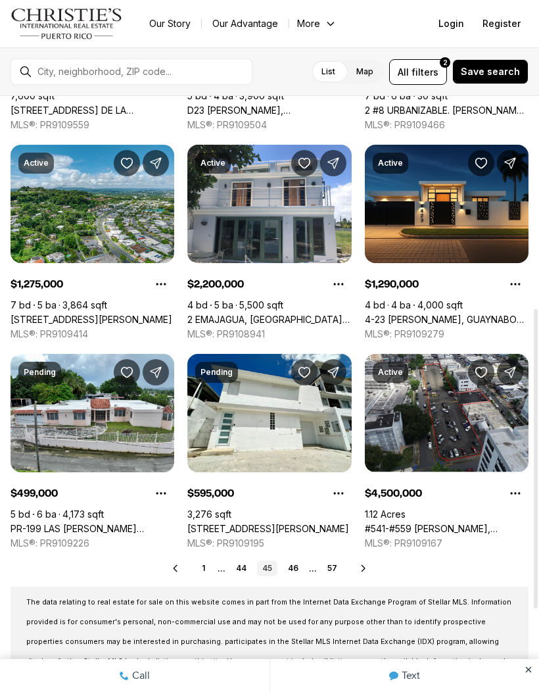
scroll to position [422, 0]
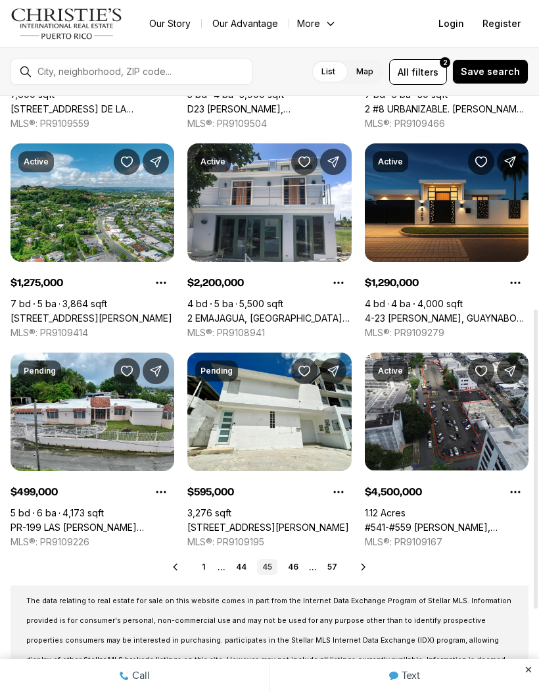
click at [299, 559] on link "46" at bounding box center [293, 567] width 21 height 16
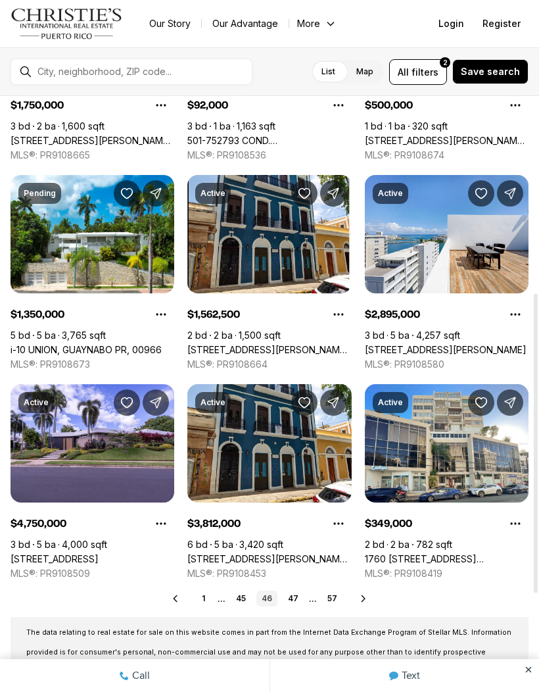
scroll to position [390, 0]
click at [296, 593] on link "47" at bounding box center [293, 598] width 21 height 16
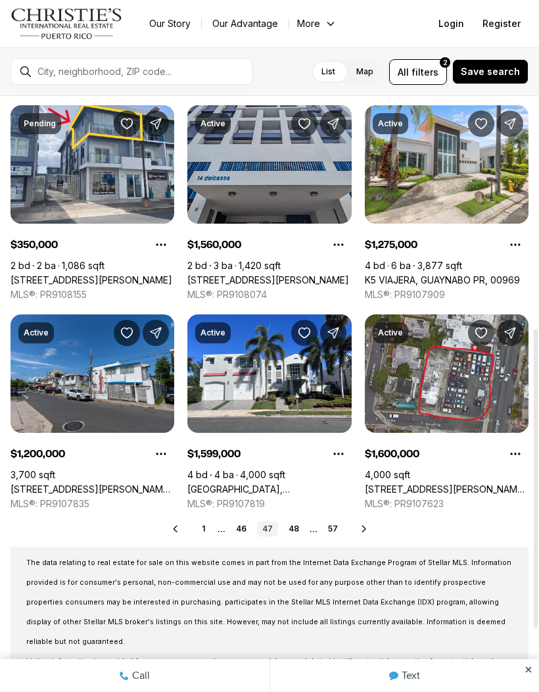
scroll to position [461, 0]
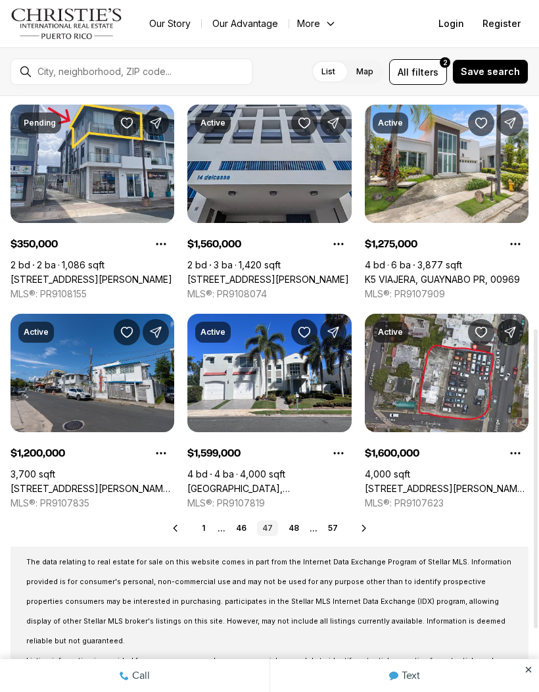
click at [294, 521] on link "48" at bounding box center [293, 528] width 21 height 16
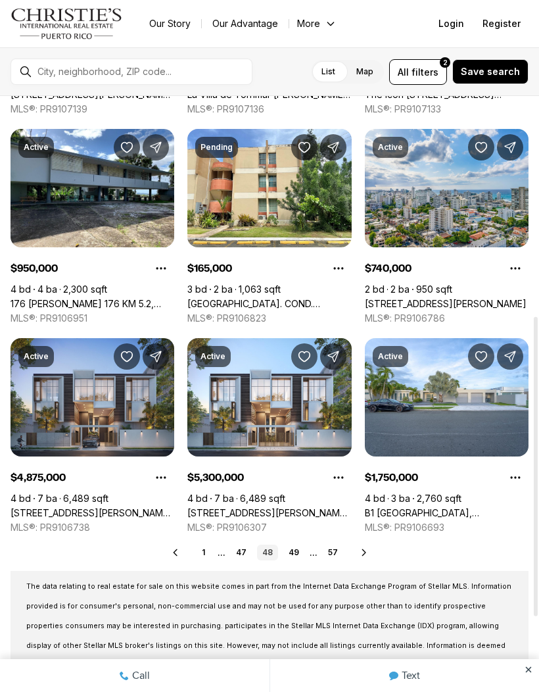
scroll to position [436, 0]
click at [295, 548] on link "49" at bounding box center [293, 552] width 21 height 16
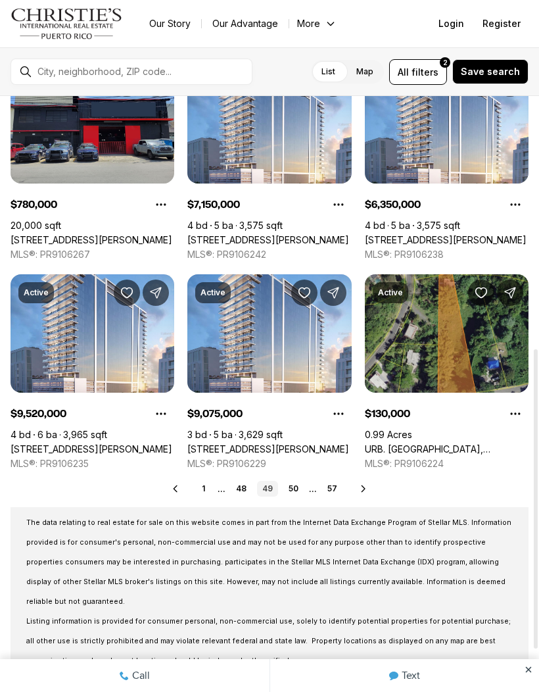
scroll to position [501, 0]
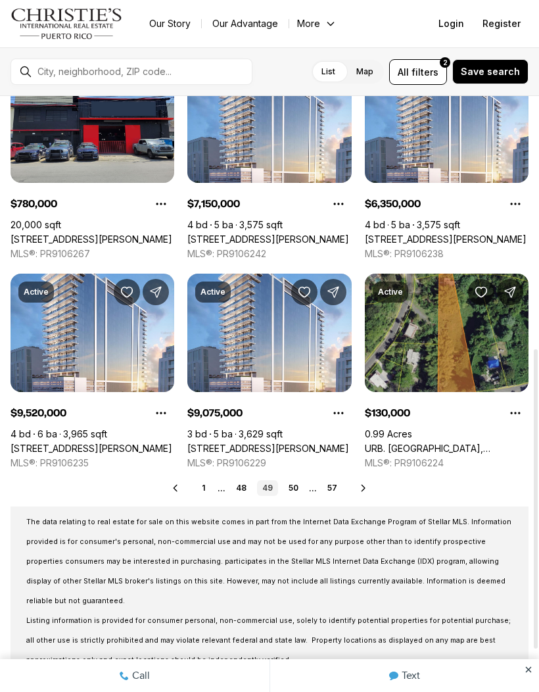
click at [296, 482] on link "50" at bounding box center [293, 488] width 20 height 16
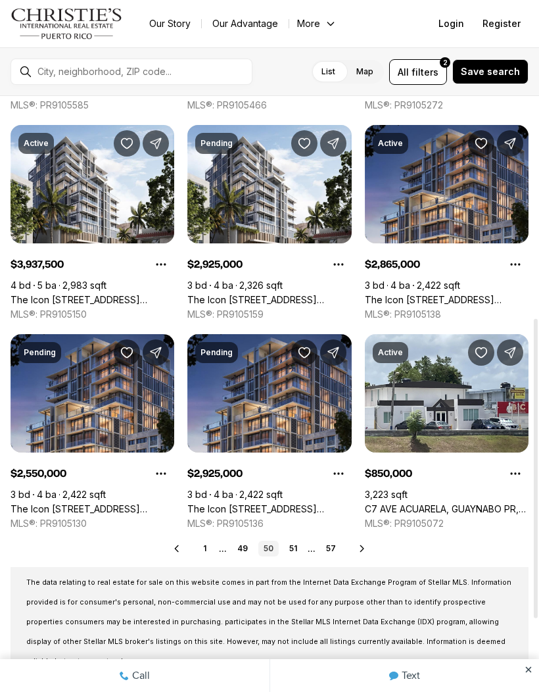
scroll to position [440, 0]
click at [299, 537] on div "Real Estate & Homes for Sale 677 results Newest Active $835,000 5 bd 5 ba 2,834…" at bounding box center [269, 270] width 539 height 1228
click at [293, 543] on link "51" at bounding box center [293, 548] width 18 height 16
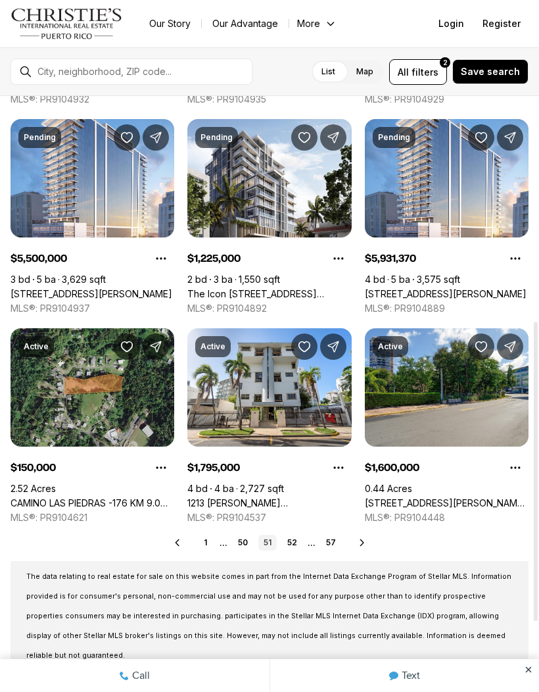
scroll to position [446, 0]
click at [296, 538] on link "52" at bounding box center [292, 542] width 20 height 16
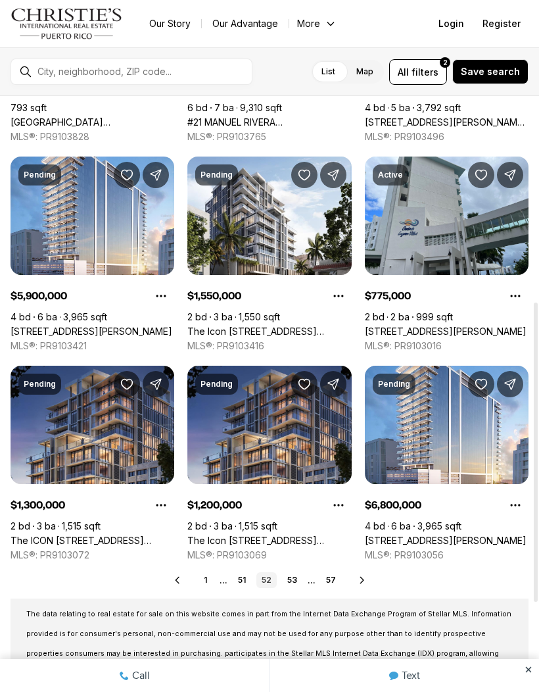
scroll to position [409, 0]
click at [293, 575] on link "53" at bounding box center [292, 580] width 20 height 16
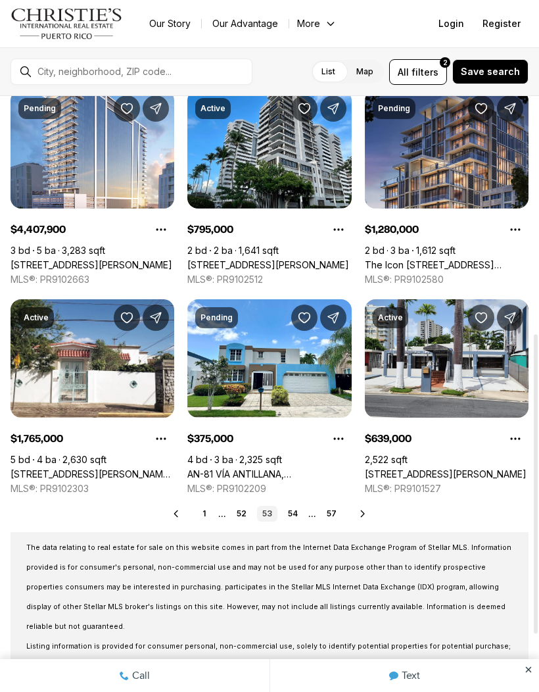
scroll to position [477, 0]
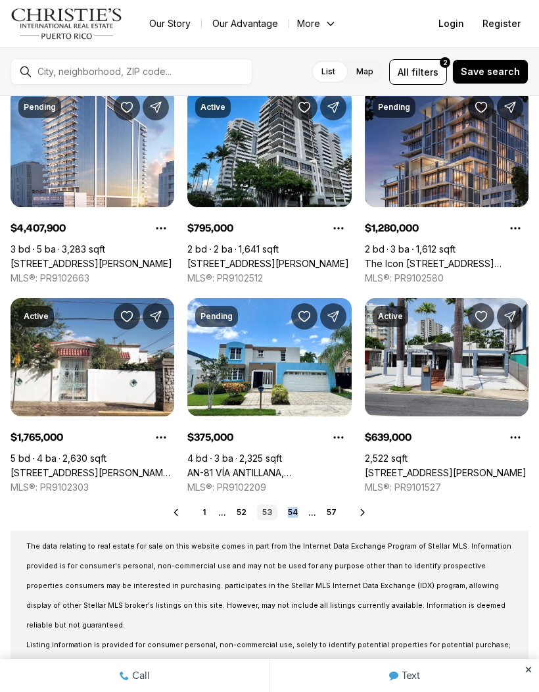
click at [342, 442] on icon "Property options" at bounding box center [338, 437] width 13 height 13
click at [294, 509] on link "54" at bounding box center [293, 512] width 20 height 16
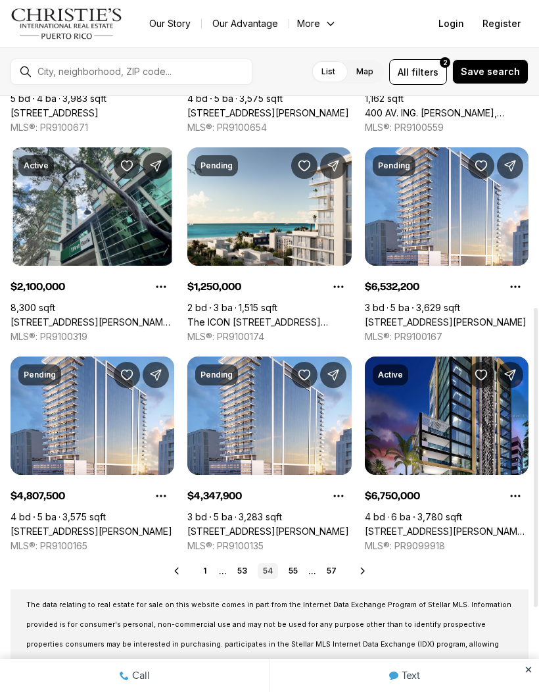
scroll to position [419, 0]
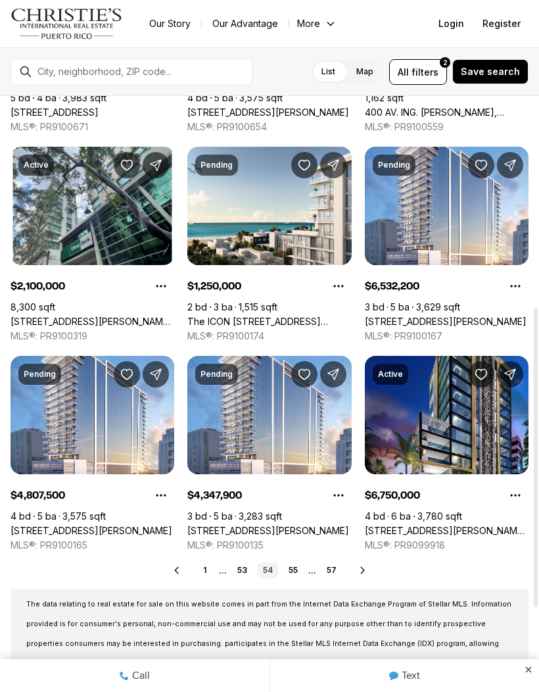
click at [293, 565] on link "55" at bounding box center [293, 570] width 20 height 16
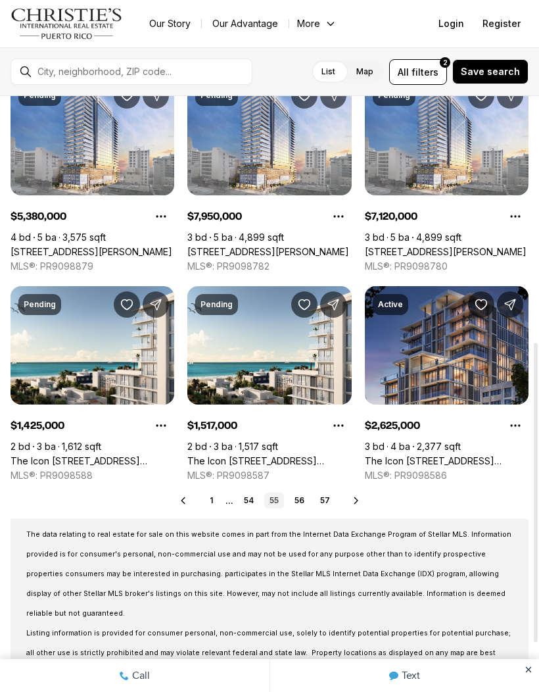
scroll to position [489, 0]
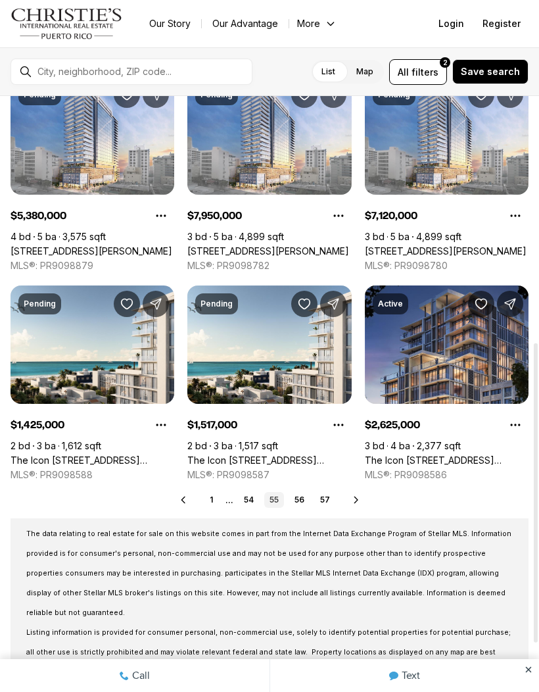
click at [305, 496] on link "56" at bounding box center [299, 500] width 20 height 16
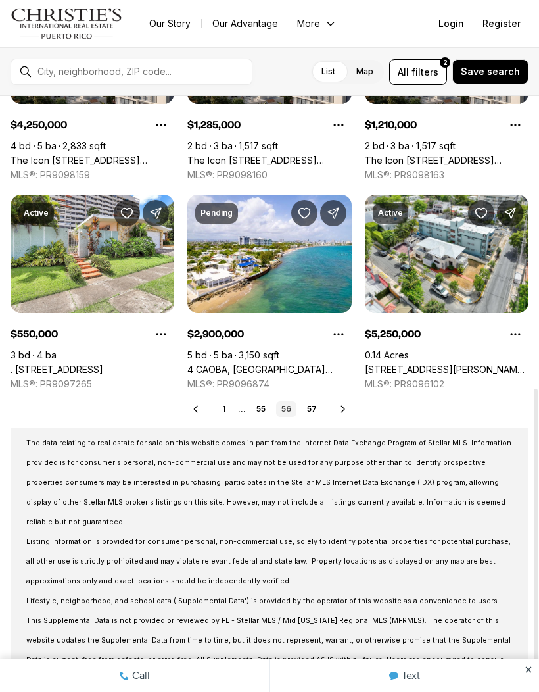
scroll to position [580, 0]
click at [304, 404] on link "57" at bounding box center [312, 409] width 20 height 16
